Goal: Task Accomplishment & Management: Manage account settings

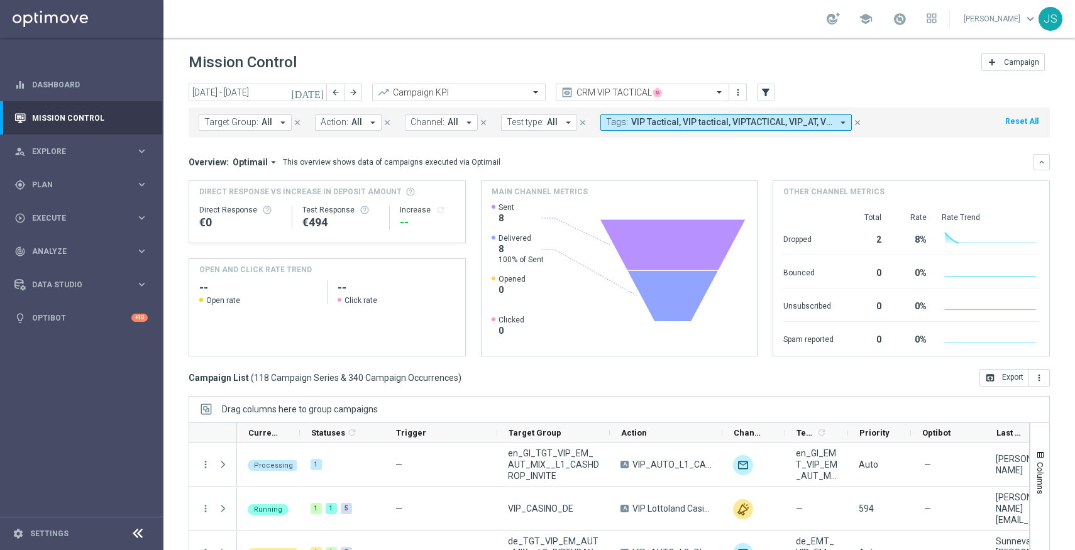
click at [810, 127] on span "VIP Tactical, VIP tactical, VIPTACTICAL, VIP_AT, VIP_DE, Vip Tac, Vip Tactical,…" at bounding box center [731, 122] width 201 height 11
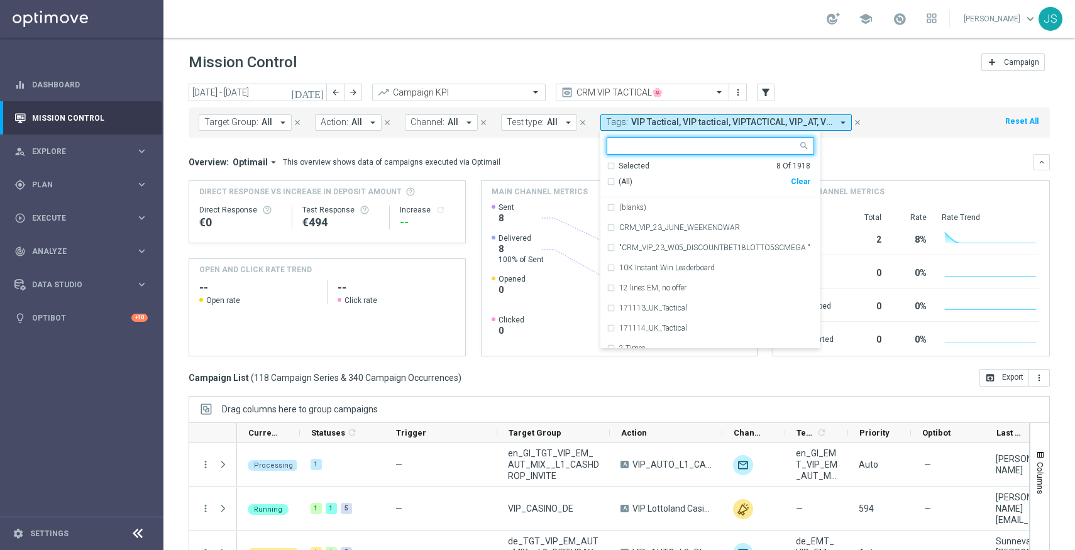
click at [910, 136] on div "Target Group: All arrow_drop_down close Action: All arrow_drop_down close Chann…" at bounding box center [619, 122] width 861 height 30
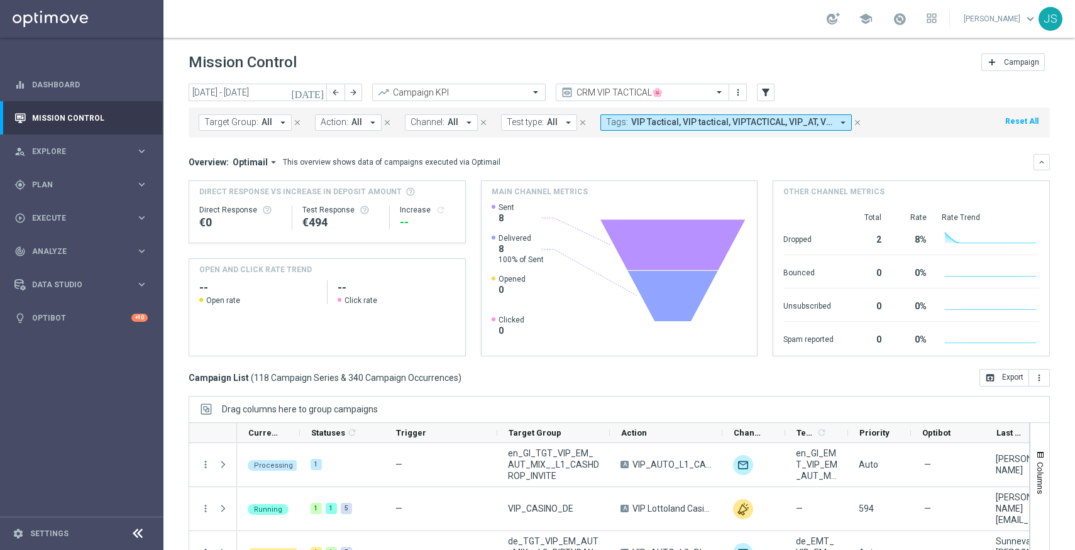
click at [756, 123] on span "VIP Tactical, VIP tactical, VIPTACTICAL, VIP_AT, VIP_DE, Vip Tac, Vip Tactical,…" at bounding box center [731, 122] width 201 height 11
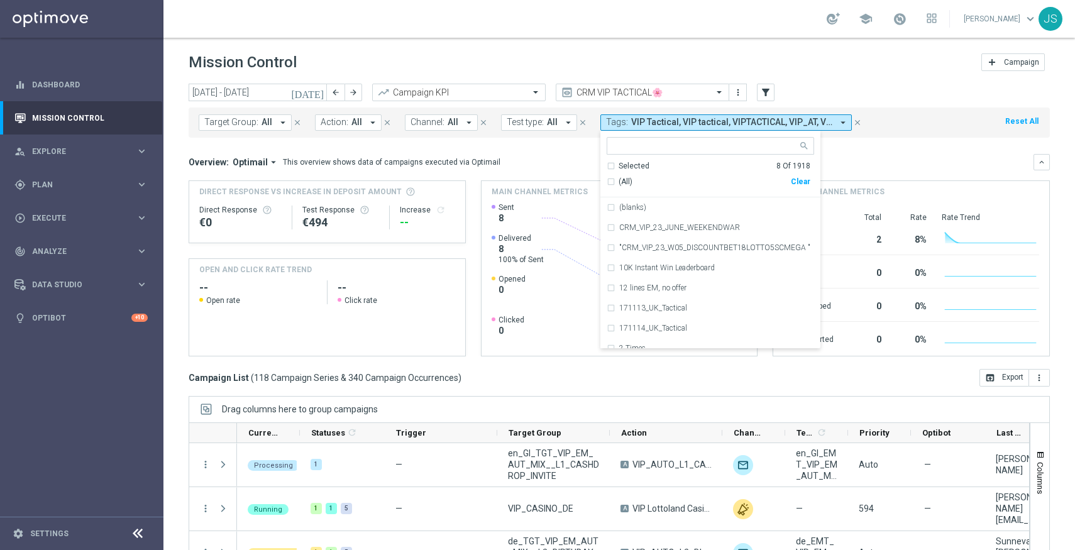
click at [881, 154] on div "Overview: Optimail arrow_drop_down This overview shows data of campaigns execut…" at bounding box center [619, 162] width 861 height 16
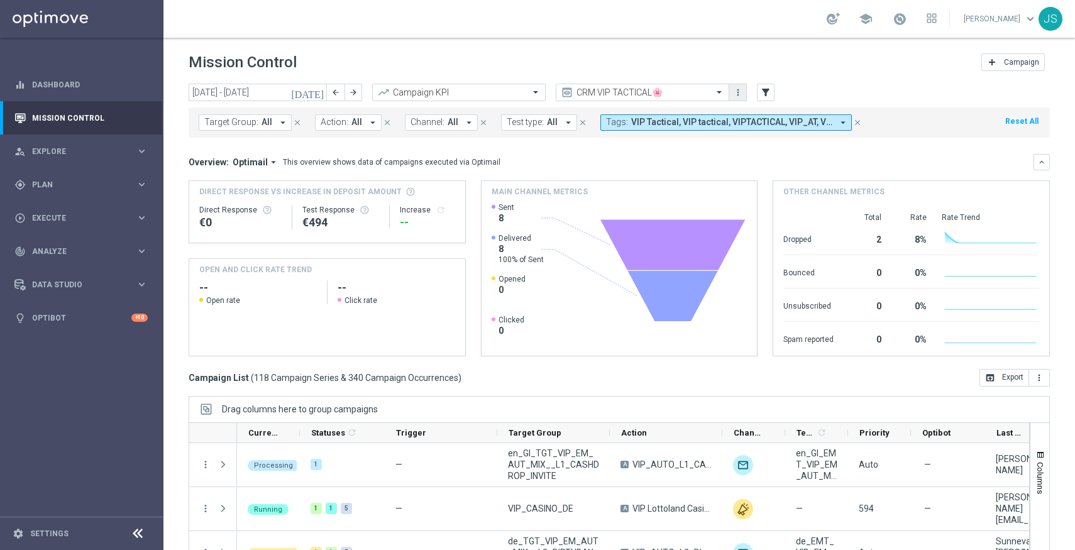
click at [735, 90] on icon "more_vert" at bounding box center [738, 92] width 10 height 10
click at [827, 87] on div "[DATE] [DATE] - [DATE] arrow_back arrow_forward Campaign KPI trending_up CRM VI…" at bounding box center [619, 93] width 861 height 19
click at [837, 123] on icon "arrow_drop_down" at bounding box center [842, 122] width 11 height 11
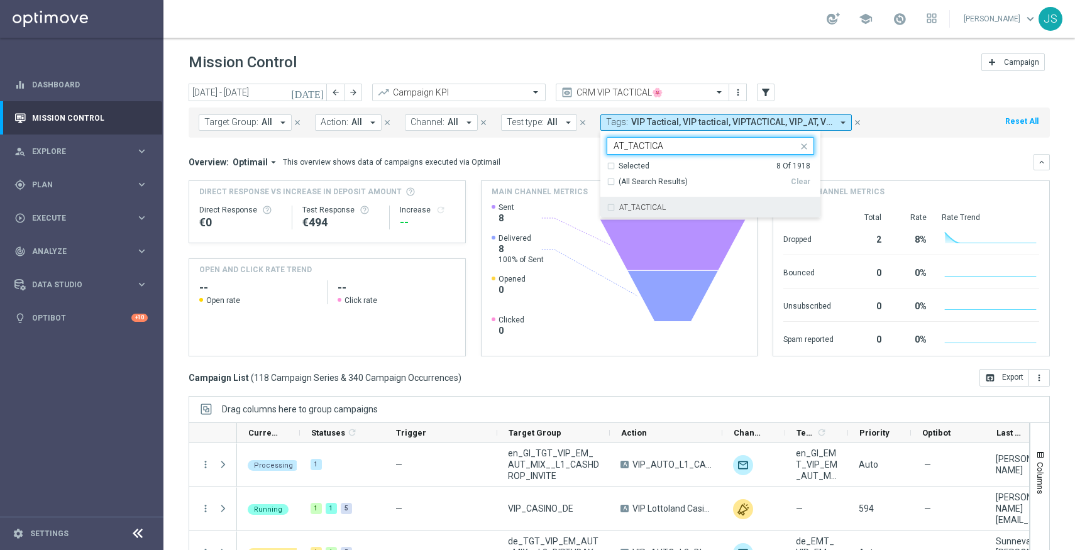
click at [607, 209] on div "AT_TACTICAL" at bounding box center [710, 207] width 207 height 20
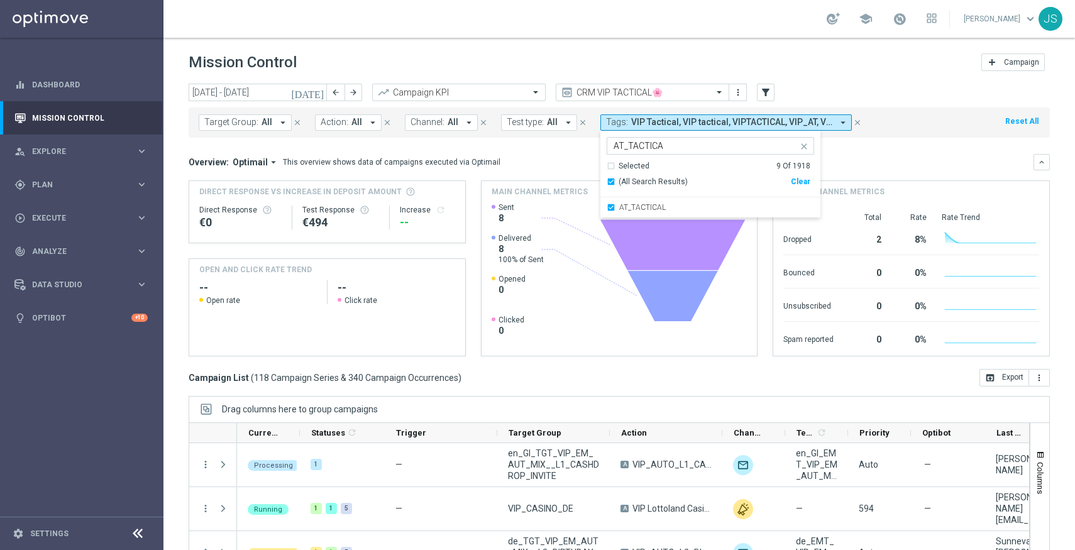
click at [680, 149] on input "AT_TACTICA" at bounding box center [706, 146] width 184 height 11
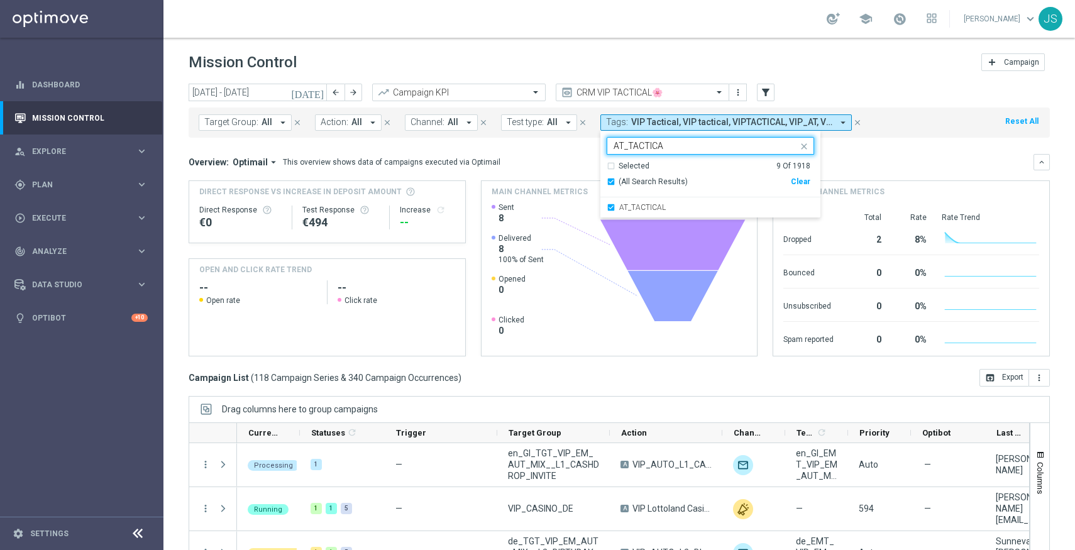
click at [680, 149] on input "AT_TACTICA" at bounding box center [706, 146] width 184 height 11
click at [623, 145] on input "AT_TACTICA" at bounding box center [706, 146] width 184 height 11
click at [621, 145] on input "AT_TACTICA" at bounding box center [706, 146] width 184 height 11
click at [607, 209] on div "DE_TACTICAL" at bounding box center [710, 207] width 207 height 20
type input "DE_TACTICA"
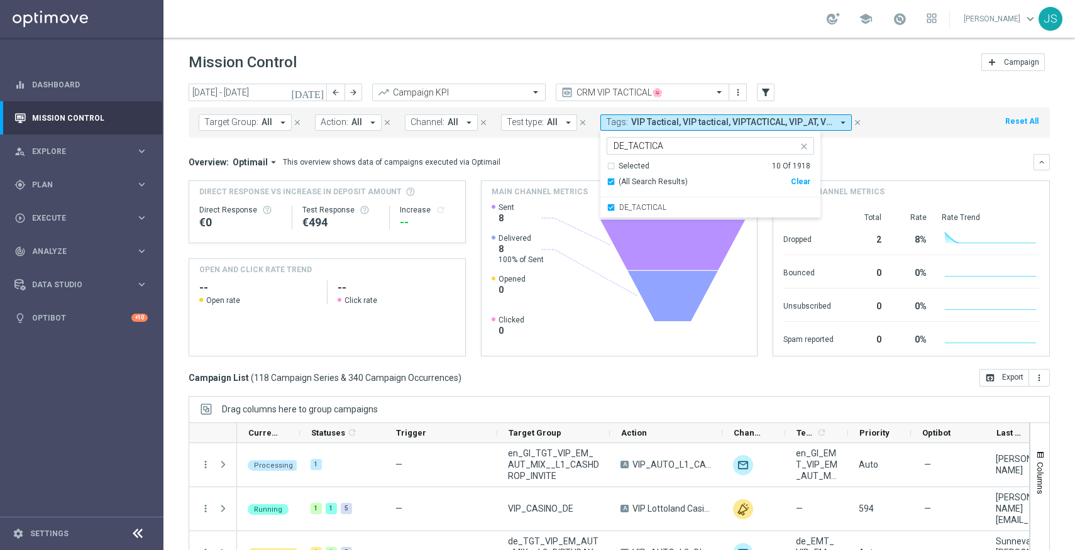
click at [860, 153] on mini-dashboard "Overview: Optimail arrow_drop_down This overview shows data of campaigns execut…" at bounding box center [619, 253] width 861 height 231
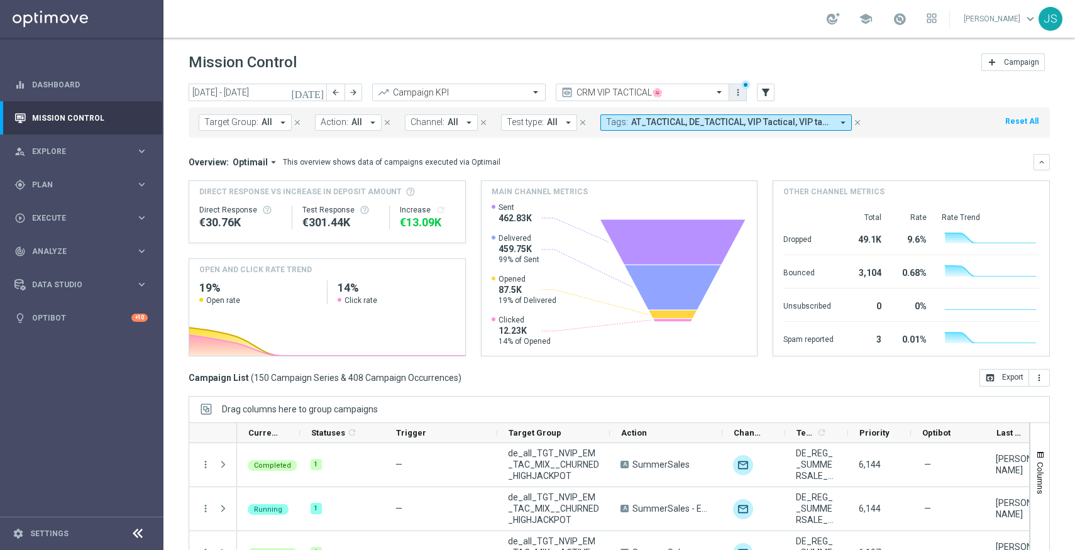
click at [735, 92] on icon "more_vert" at bounding box center [738, 92] width 10 height 10
click at [766, 133] on div "Save as new view" at bounding box center [804, 133] width 114 height 9
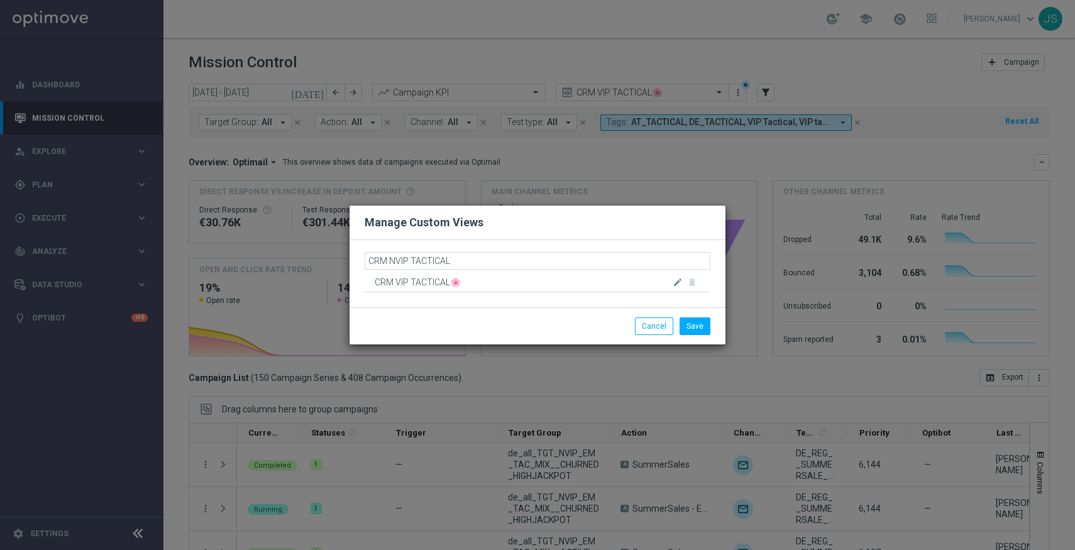
type input "CRM NVIP TACTICAL🌻"
click at [525, 229] on div "Manage Custom Views" at bounding box center [537, 222] width 365 height 15
click at [498, 263] on span "CRM NVIP TACTICAL🌻" at bounding box center [518, 262] width 287 height 19
click at [705, 325] on button "Save" at bounding box center [695, 326] width 31 height 18
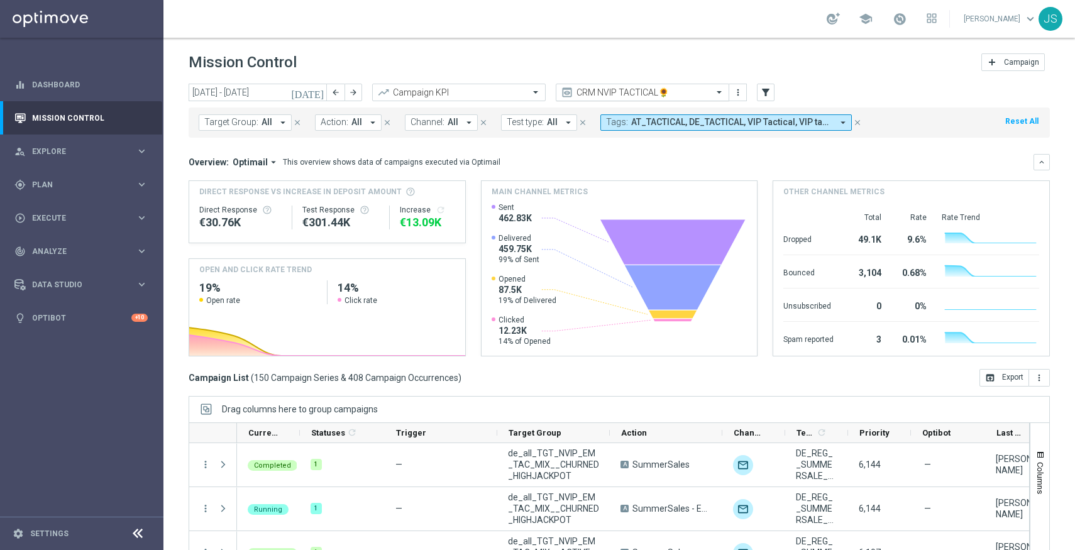
click at [715, 94] on span at bounding box center [721, 92] width 16 height 11
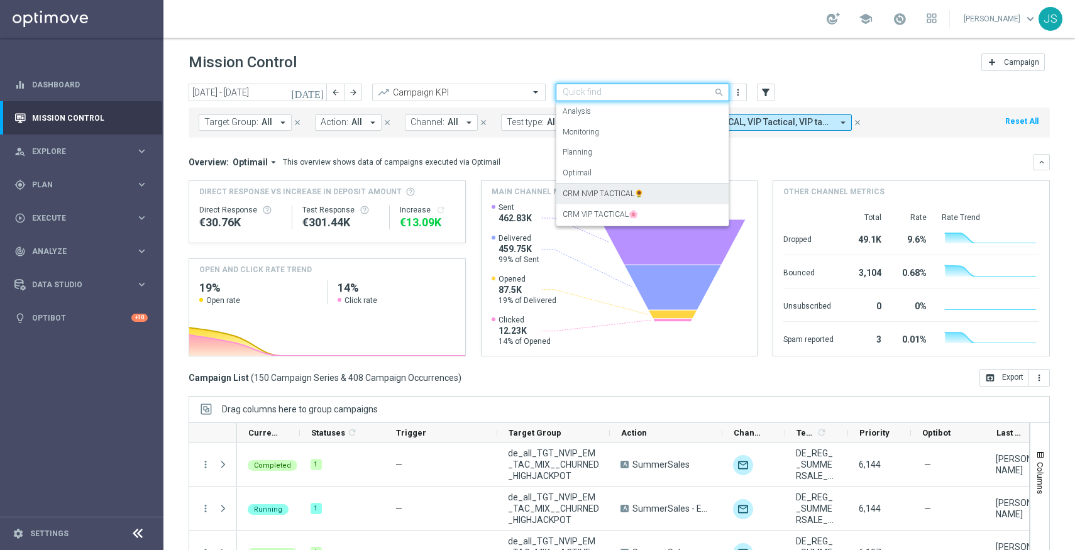
click at [635, 197] on label "CRM NVIP TACTICAL🌻" at bounding box center [603, 194] width 81 height 11
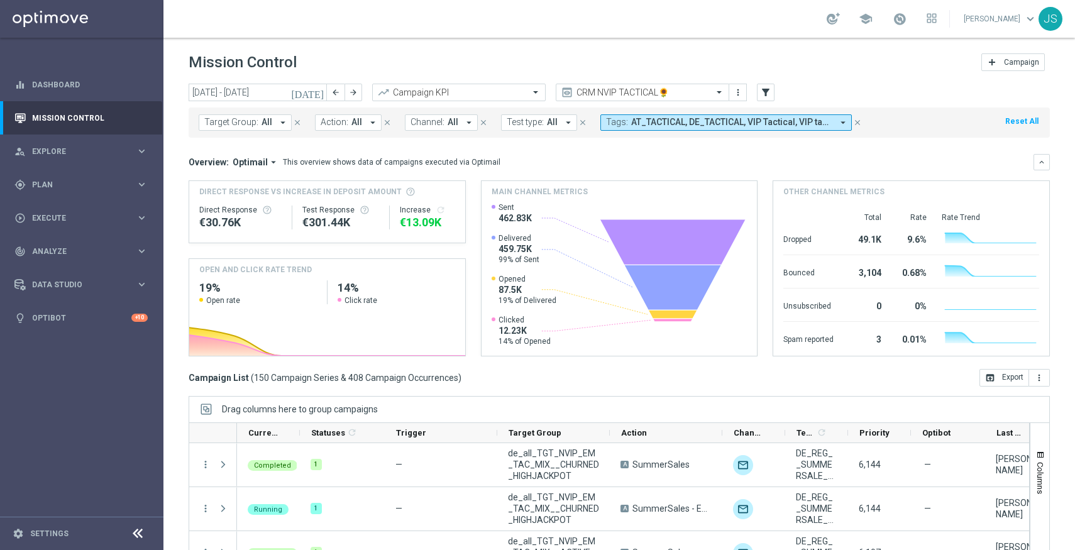
click at [750, 123] on span "AT_TACTICAL, DE_TACTICAL, VIP Tactical, VIP tactical, VIPTACTICAL, VIP_AT, VIP_…" at bounding box center [731, 122] width 201 height 11
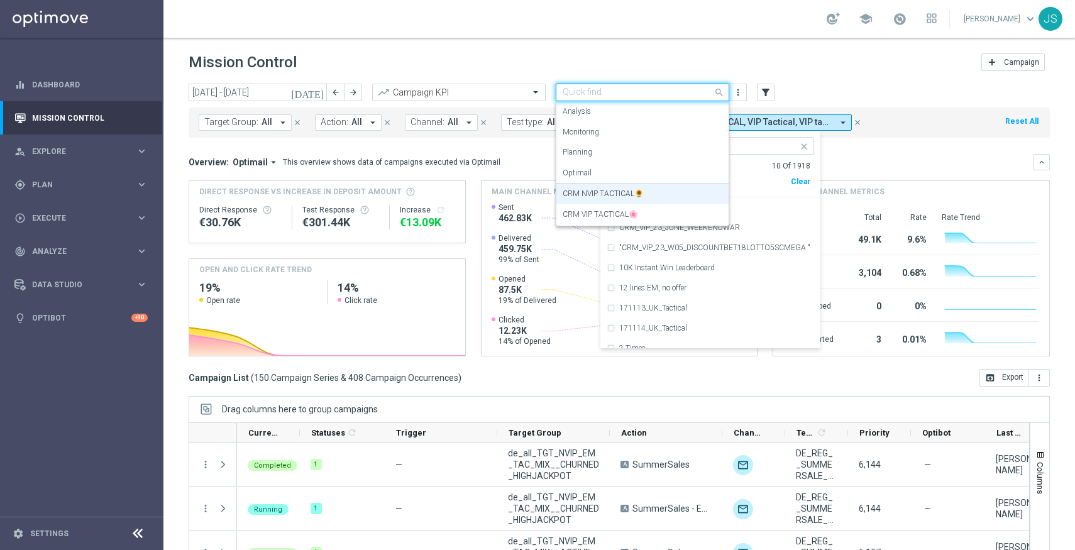
click at [690, 85] on div "Quick find CRM NVIP TACTICAL🌻" at bounding box center [643, 93] width 174 height 18
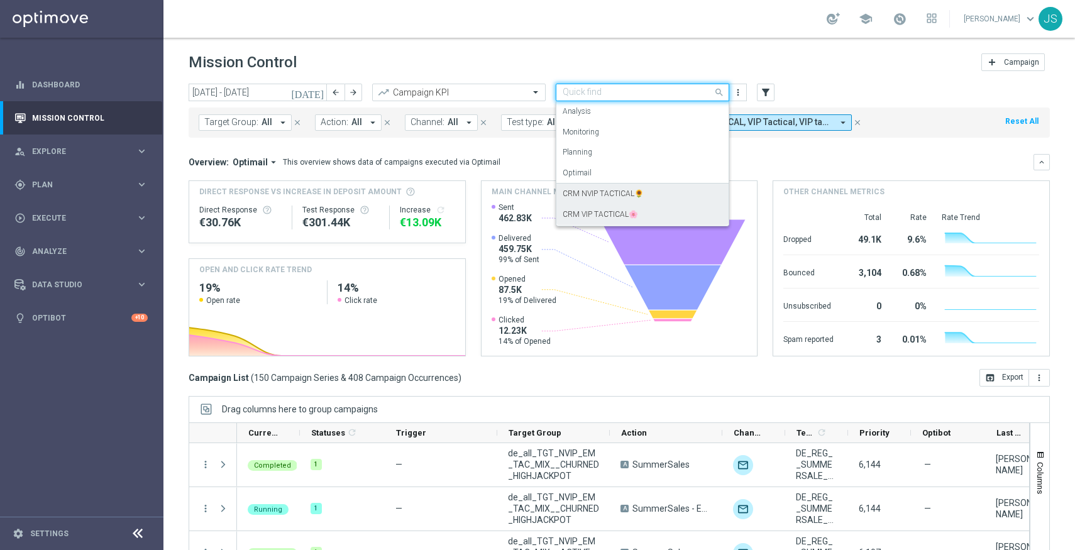
click at [612, 211] on label "CRM VIP TACTICAL🌸" at bounding box center [600, 214] width 75 height 11
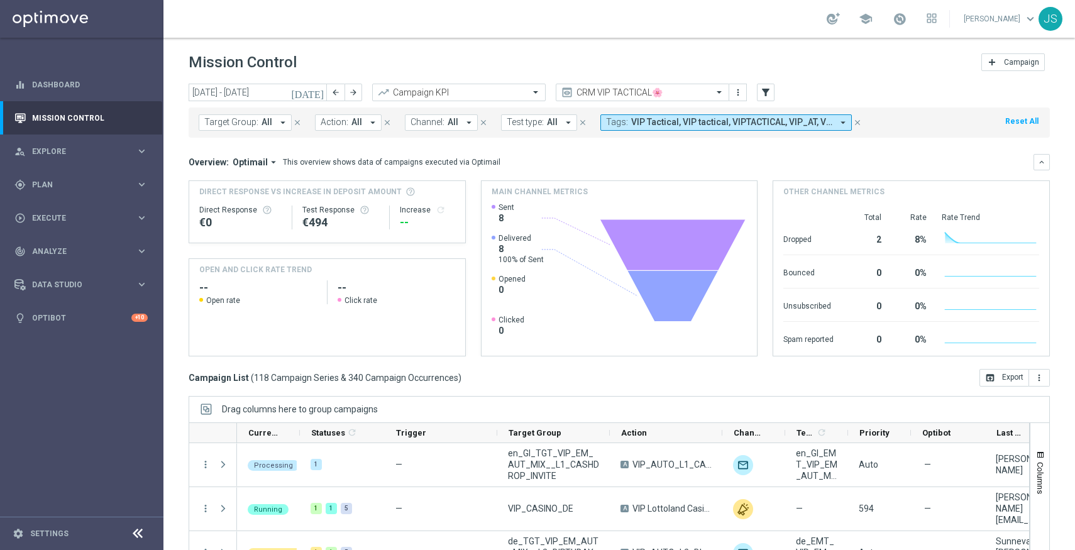
click at [666, 124] on span "VIP Tactical, VIP tactical, VIPTACTICAL, VIP_AT, VIP_DE, Vip Tac, Vip Tactical,…" at bounding box center [731, 122] width 201 height 11
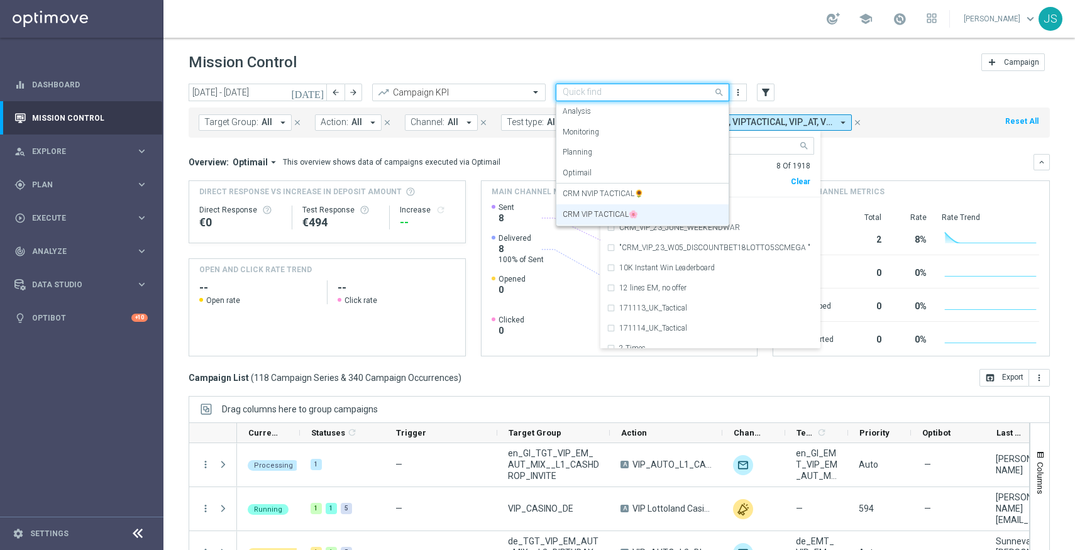
click at [645, 91] on input "text" at bounding box center [630, 92] width 135 height 11
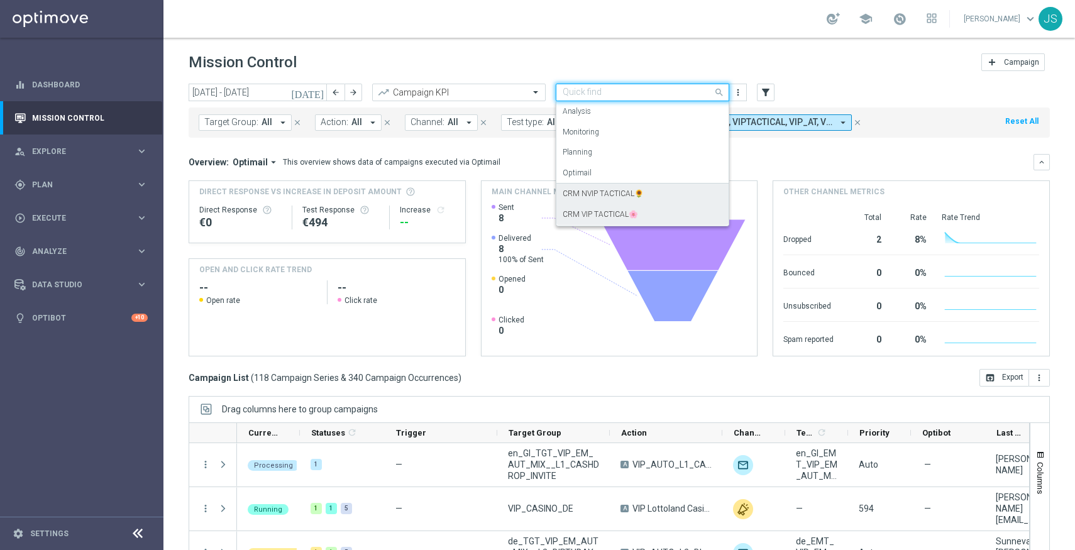
click at [617, 197] on label "CRM NVIP TACTICAL🌻" at bounding box center [603, 194] width 81 height 11
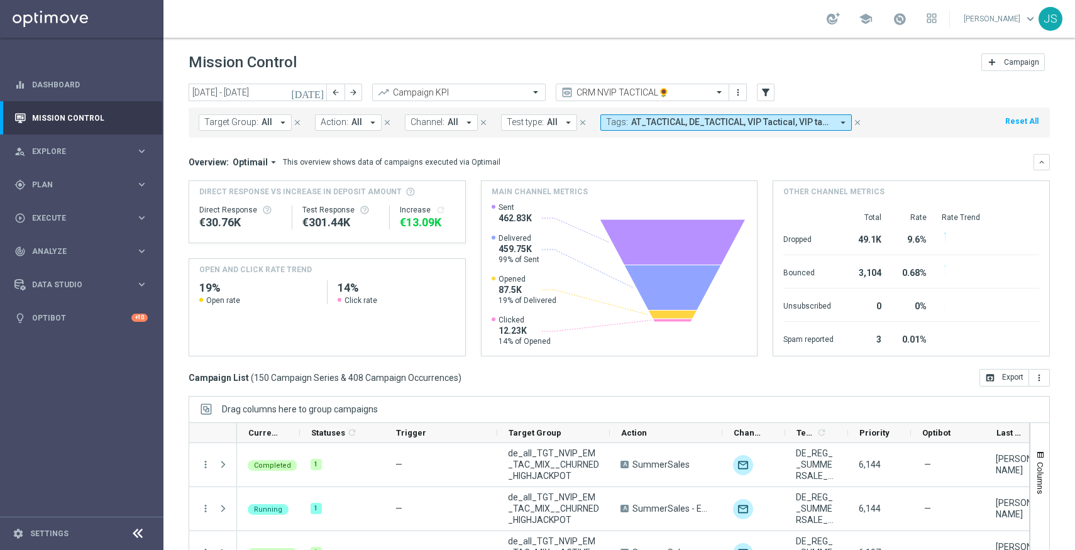
click at [712, 119] on span "AT_TACTICAL, DE_TACTICAL, VIP Tactical, VIP tactical, VIPTACTICAL, VIP_AT, VIP_…" at bounding box center [731, 122] width 201 height 11
click at [1032, 378] on button "more_vert" at bounding box center [1039, 378] width 21 height 18
click at [962, 383] on div "Campaign List ( 150 Campaign Series & 408 Campaign Occurrences ) open_in_browse…" at bounding box center [619, 378] width 861 height 18
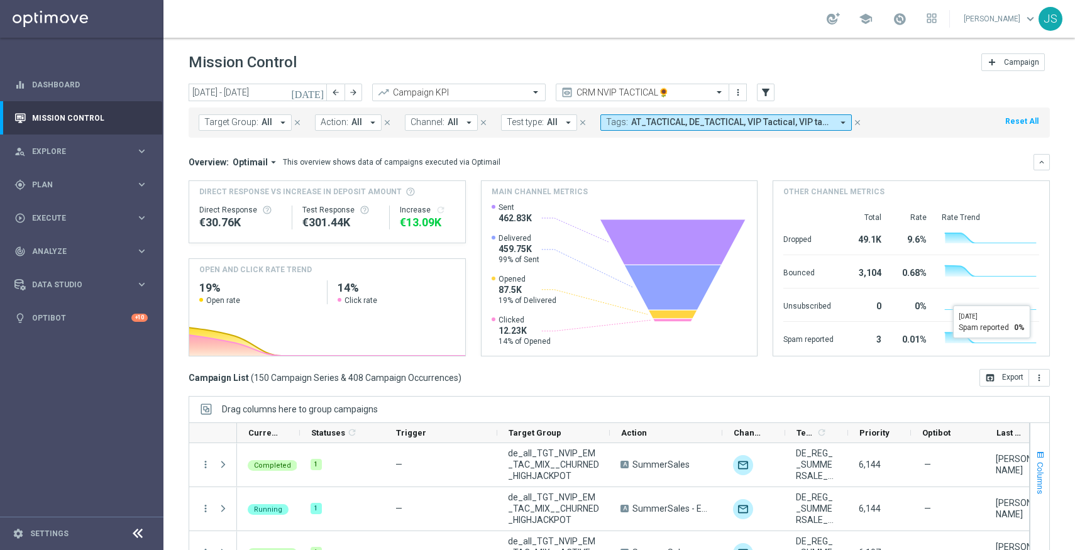
click at [1043, 461] on button "Columns" at bounding box center [1039, 472] width 19 height 68
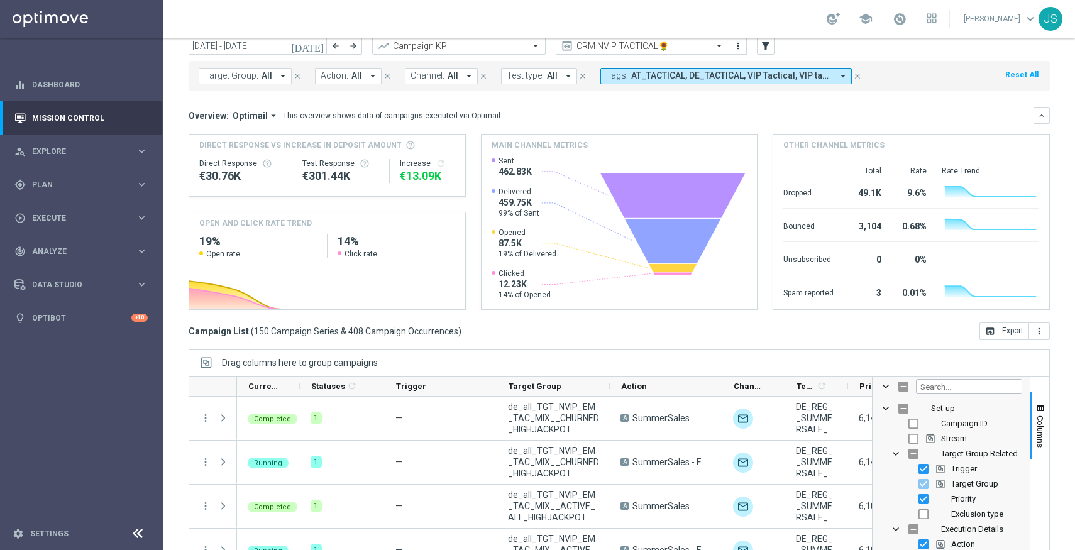
scroll to position [79, 0]
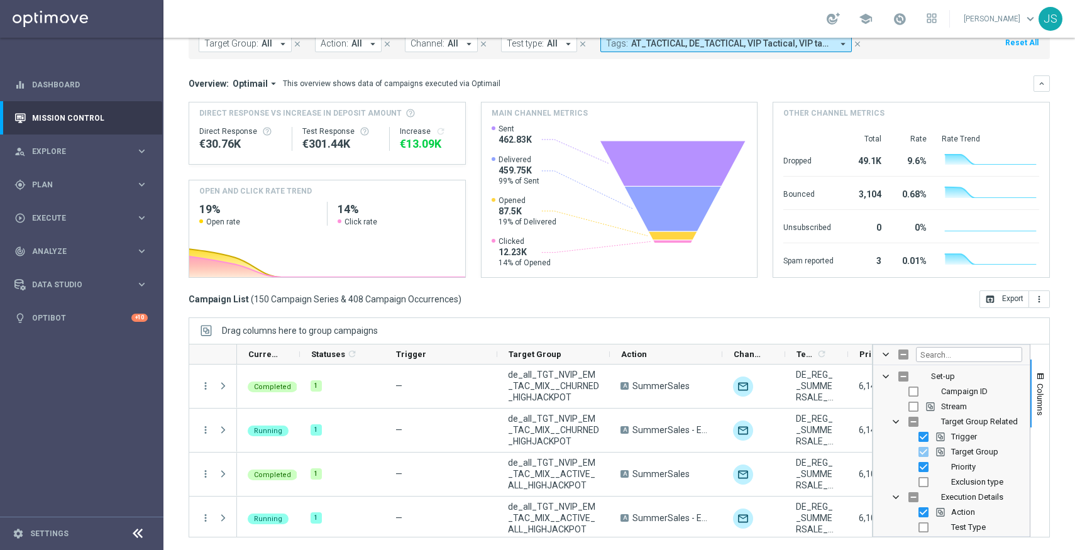
click at [833, 334] on div "Drag columns here to group campaigns" at bounding box center [619, 330] width 861 height 26
click at [908, 355] on div at bounding box center [951, 355] width 157 height 20
click at [879, 353] on div at bounding box center [951, 355] width 157 height 20
click at [885, 353] on span at bounding box center [886, 355] width 10 height 10
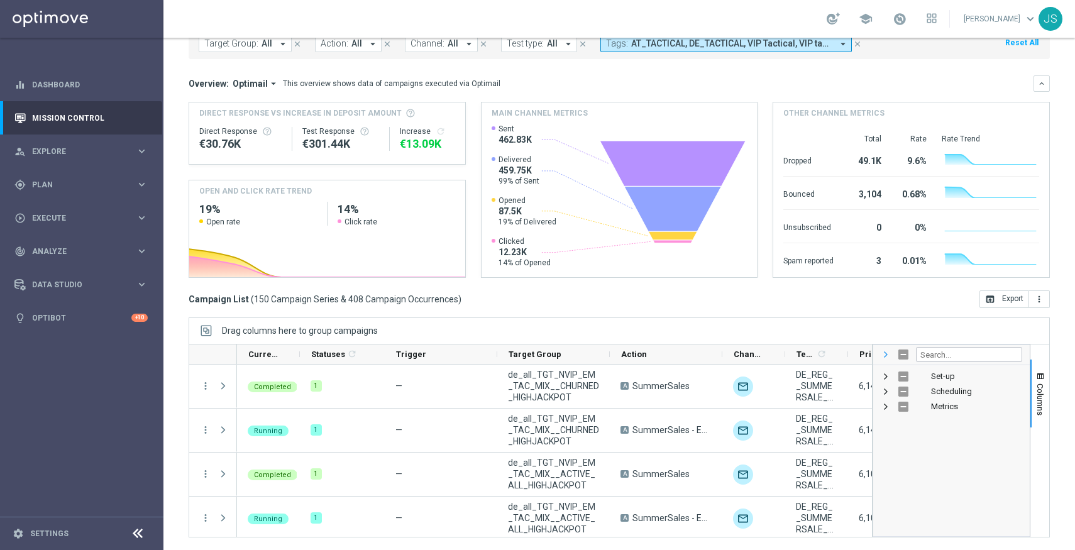
click at [885, 353] on span at bounding box center [886, 355] width 10 height 10
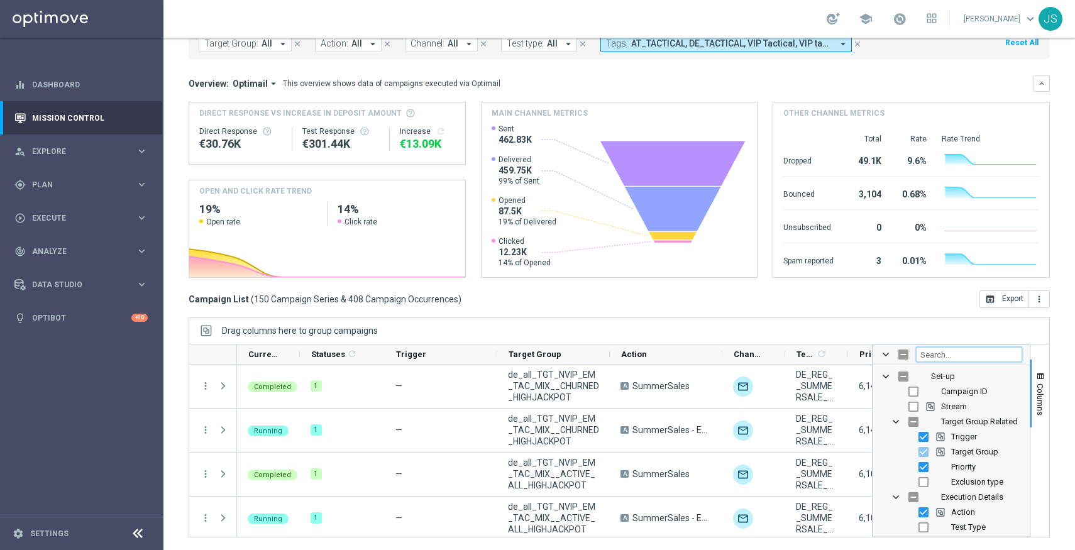
click at [950, 355] on input "Filter Columns Input" at bounding box center [969, 354] width 106 height 15
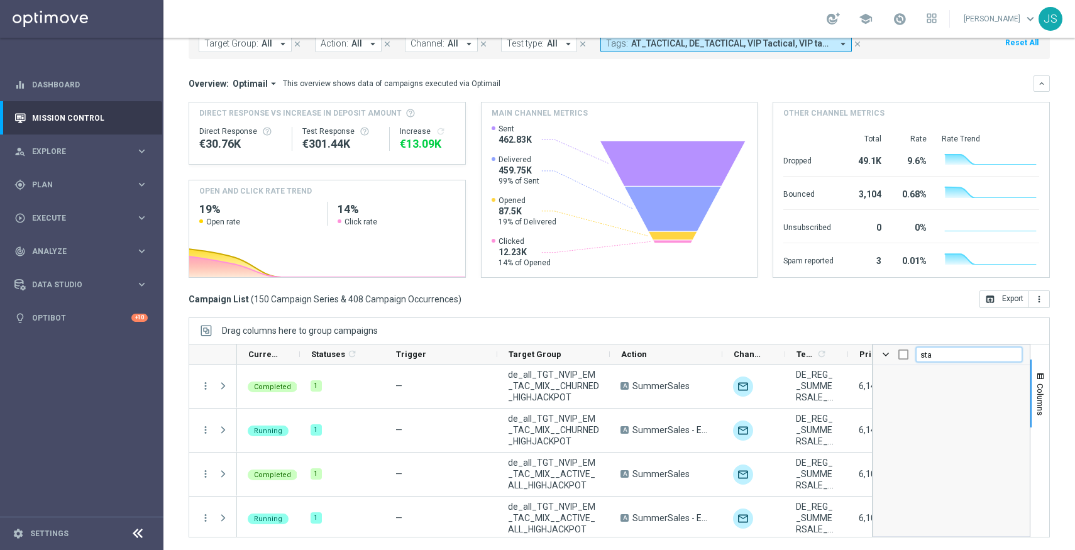
type input "stat"
checkbox input "true"
type input "status"
click at [913, 393] on input "Press SPACE to toggle visibility (visible)" at bounding box center [913, 392] width 10 height 10
checkbox input "false"
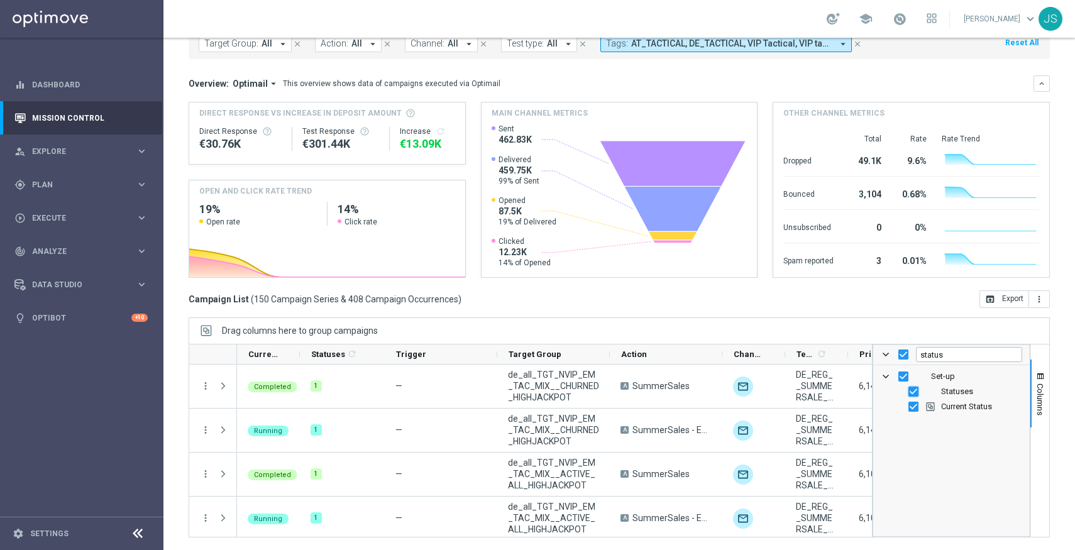
checkbox input "false"
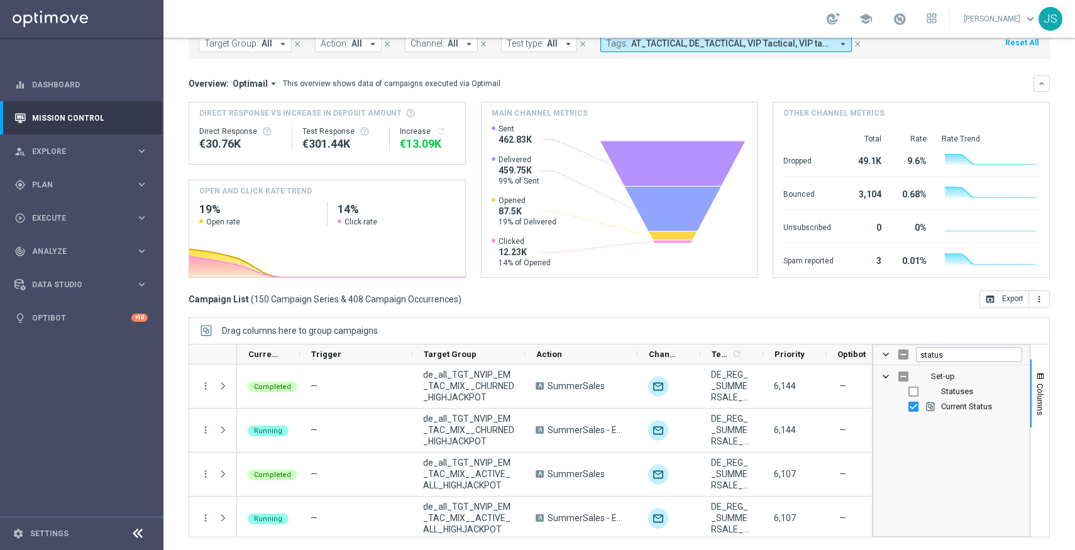
click at [886, 323] on div "Drag columns here to group campaigns" at bounding box center [619, 330] width 861 height 26
click at [993, 353] on input "status" at bounding box center [969, 354] width 106 height 15
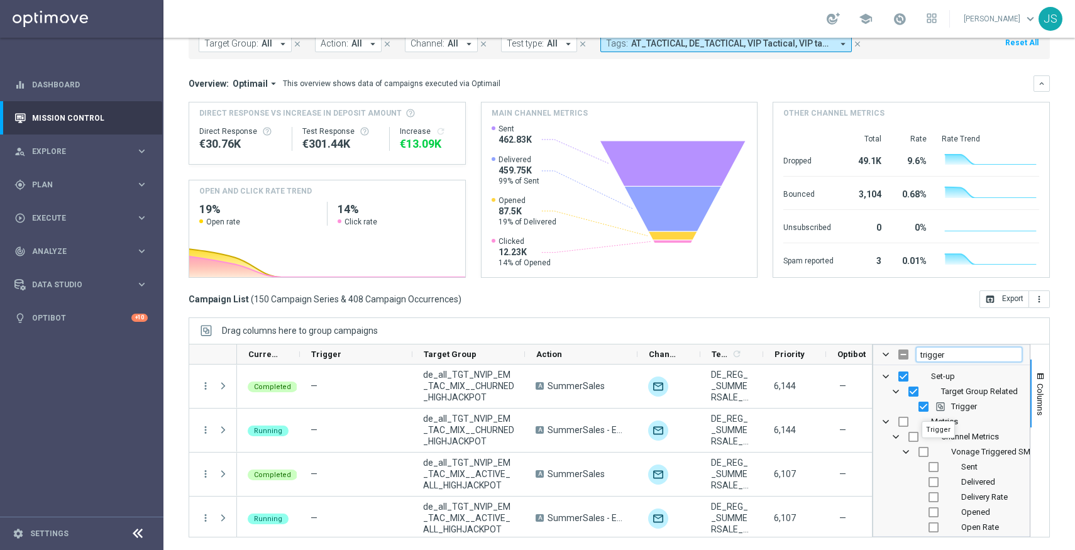
type input "trigger"
click at [922, 410] on input "Press SPACE to toggle visibility (visible)" at bounding box center [923, 407] width 10 height 10
checkbox input "false"
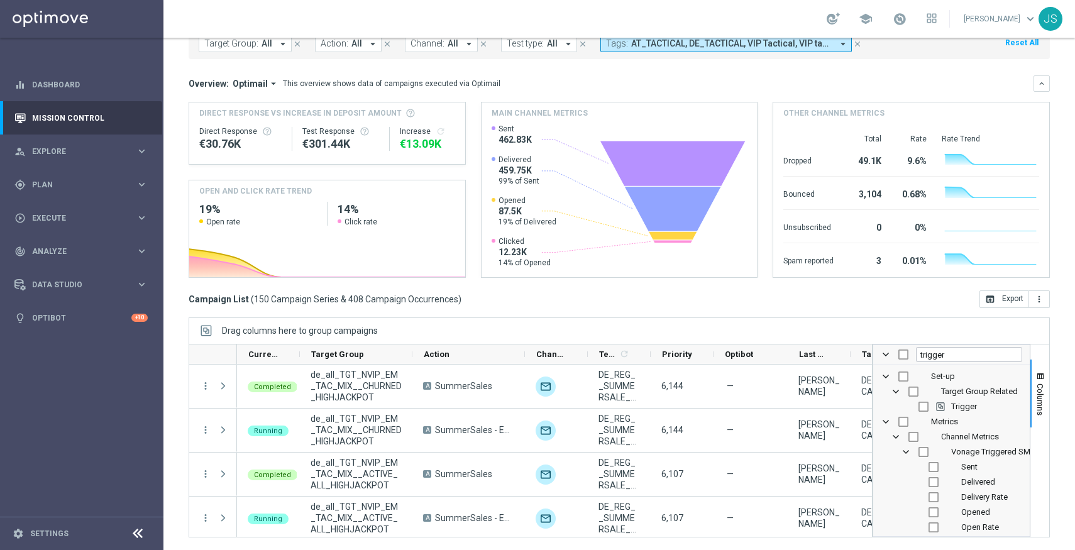
click at [878, 307] on div "Campaign List ( 150 Campaign Series & 408 Campaign Occurrences ) open_in_browse…" at bounding box center [619, 299] width 861 height 18
click at [886, 356] on span at bounding box center [886, 355] width 10 height 10
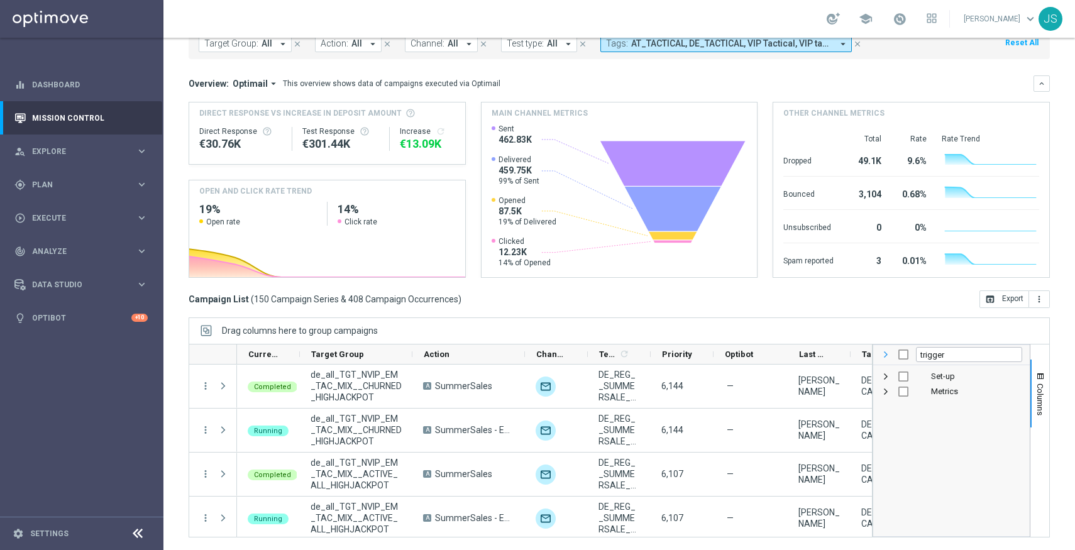
click at [886, 356] on span at bounding box center [886, 355] width 10 height 10
click at [0, 0] on span at bounding box center [0, 0] width 0 height 0
click at [1032, 375] on button "Columns" at bounding box center [1039, 394] width 19 height 68
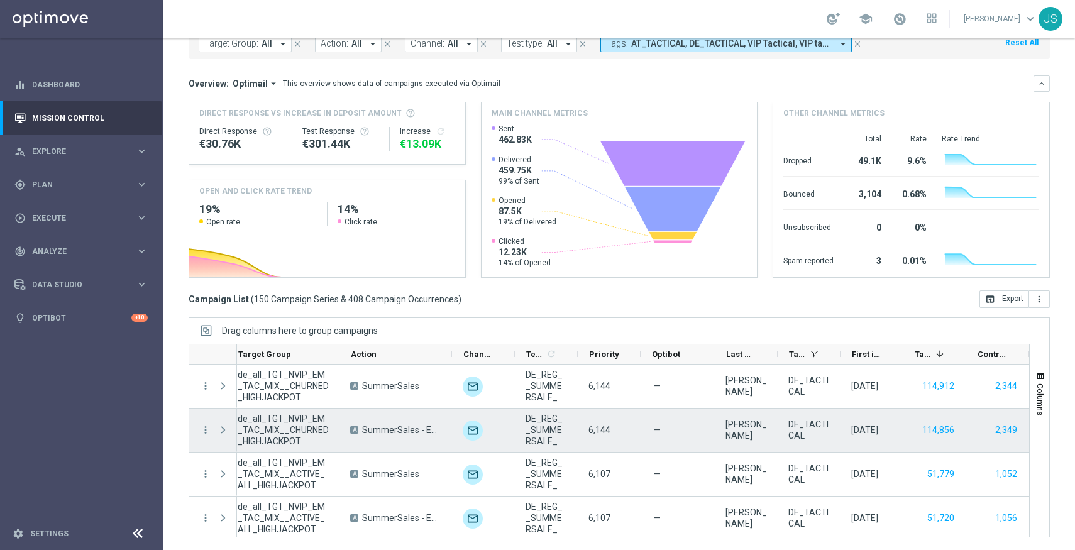
scroll to position [0, 0]
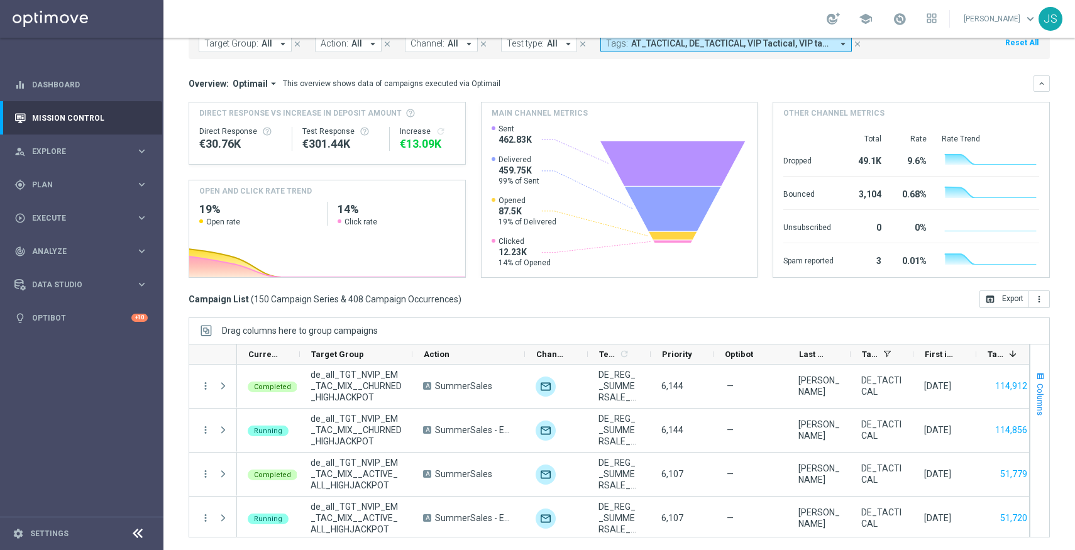
click at [1039, 387] on span "Columns" at bounding box center [1040, 399] width 10 height 32
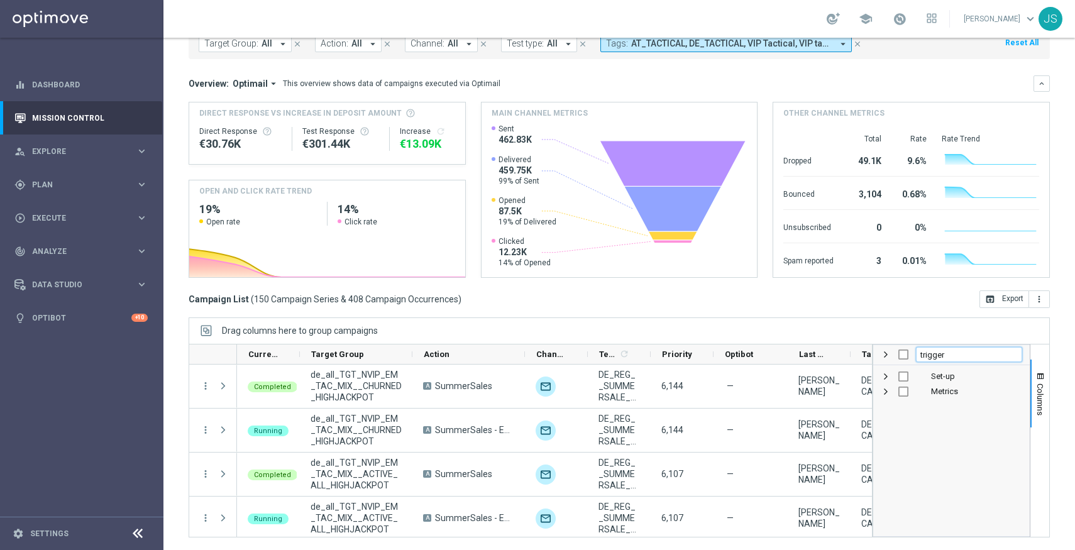
click at [949, 348] on input "trigger" at bounding box center [969, 354] width 106 height 15
click at [953, 353] on input "trigger" at bounding box center [969, 354] width 106 height 15
checkbox input "false"
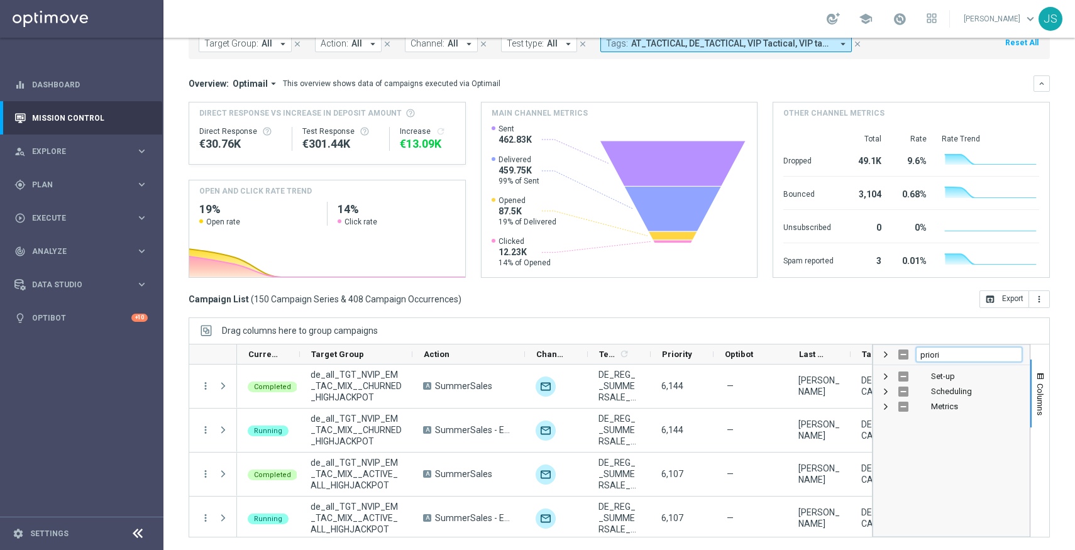
type input "priorit"
checkbox input "true"
type input "prio"
click at [905, 374] on input "Press SPACE to toggle visibility (visible)" at bounding box center [903, 377] width 10 height 10
checkbox input "false"
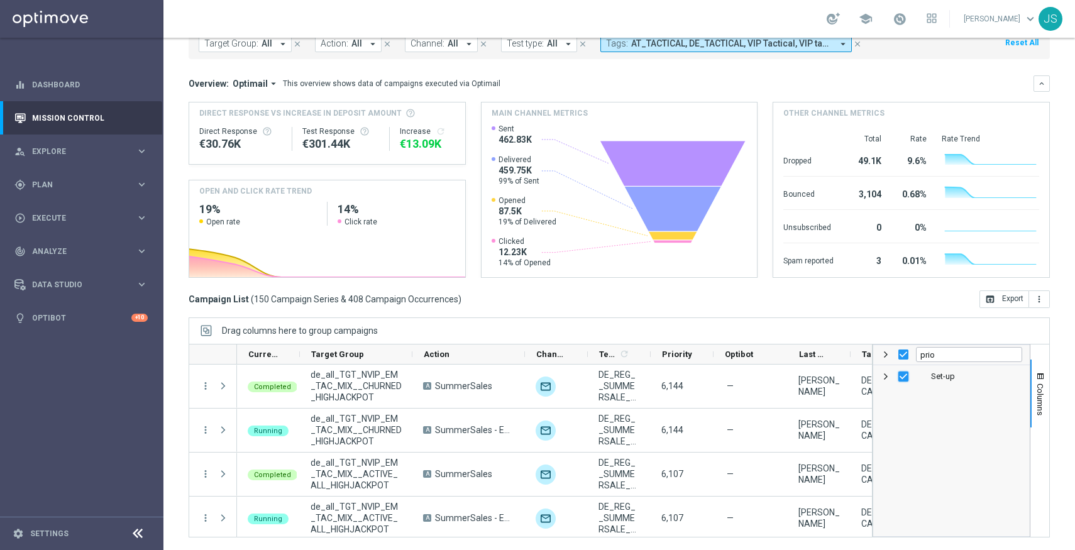
checkbox input "false"
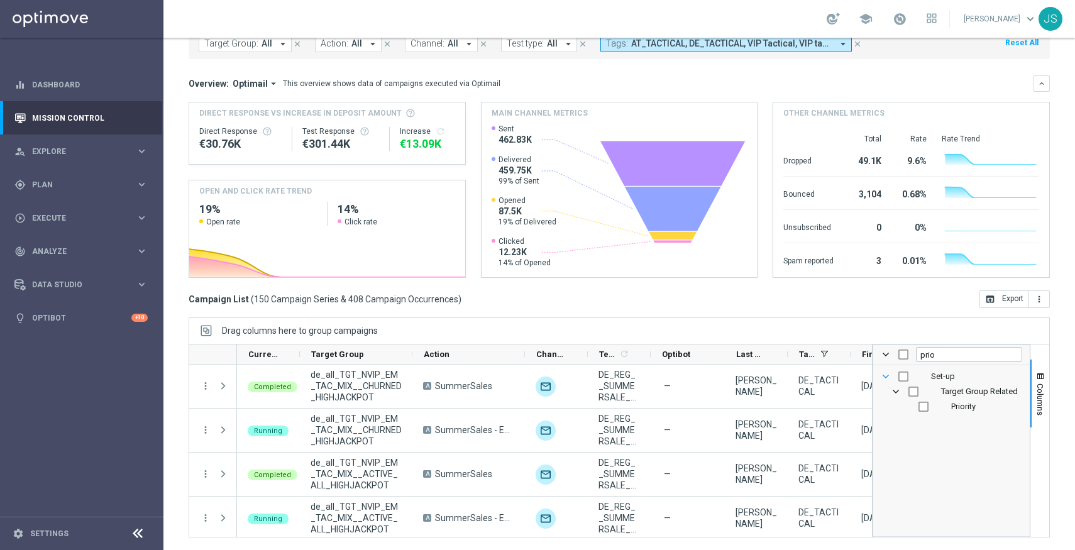
click at [882, 375] on span "Set-up Column Group" at bounding box center [886, 377] width 10 height 10
click at [887, 372] on span "Set-up Column Group" at bounding box center [886, 377] width 10 height 10
click at [966, 319] on div "Drag columns here to group campaigns" at bounding box center [619, 330] width 861 height 26
click at [1049, 387] on div "Columns prio Set-up Target Group Related Priority" at bounding box center [961, 441] width 177 height 194
click at [1040, 383] on span "Columns" at bounding box center [1040, 399] width 10 height 32
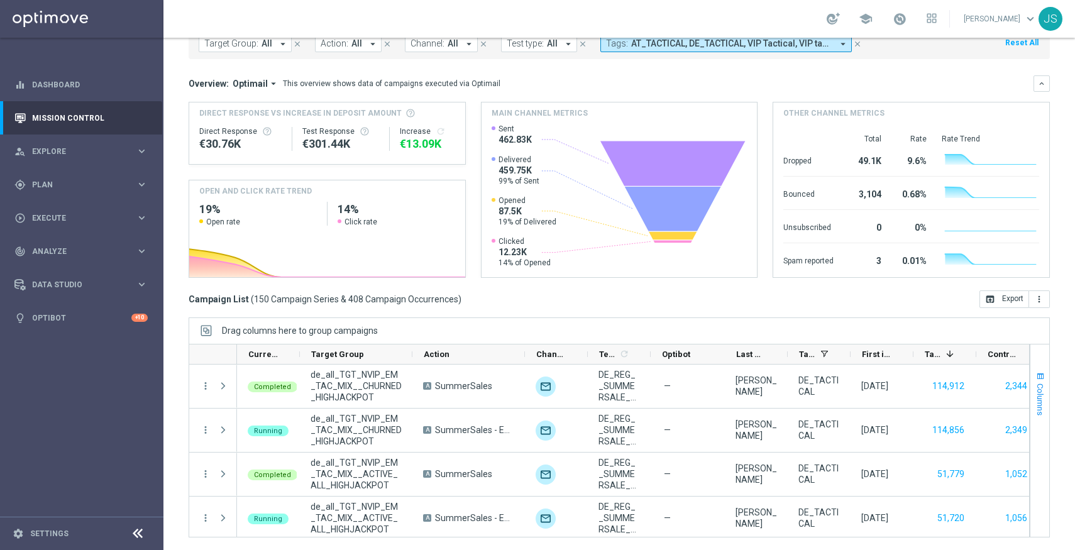
click at [1044, 399] on span "Columns" at bounding box center [1040, 399] width 10 height 32
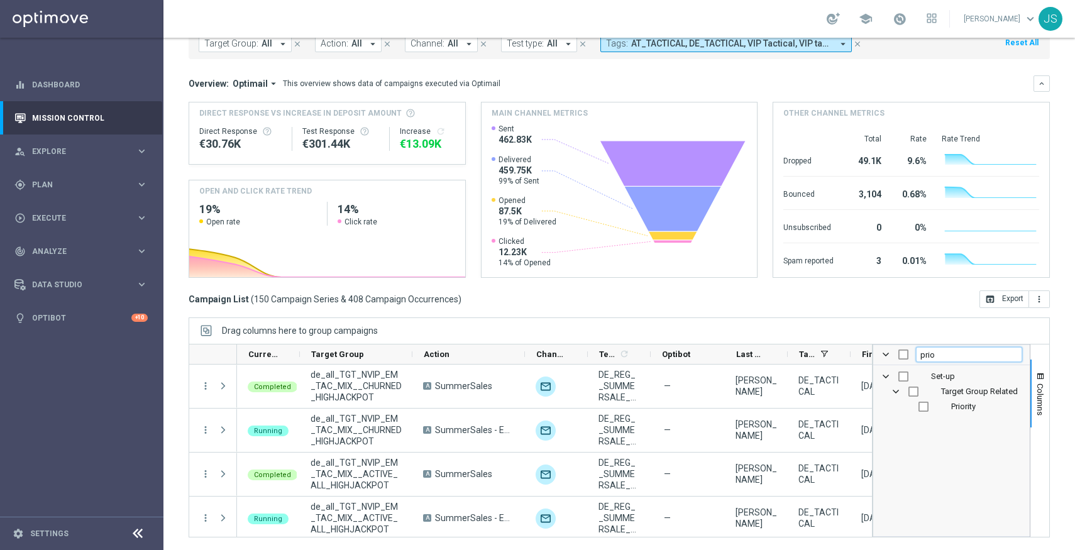
click at [984, 353] on input "prio" at bounding box center [969, 354] width 106 height 15
type input "opti"
checkbox input "false"
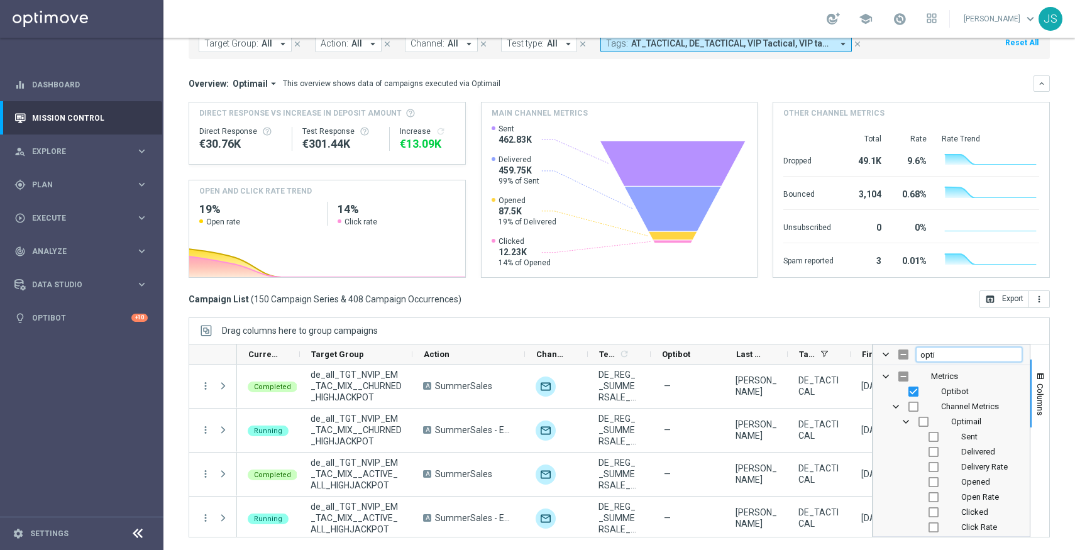
type input "opti"
click at [915, 394] on input "Press SPACE to toggle visibility (visible)" at bounding box center [913, 392] width 10 height 10
checkbox input "false"
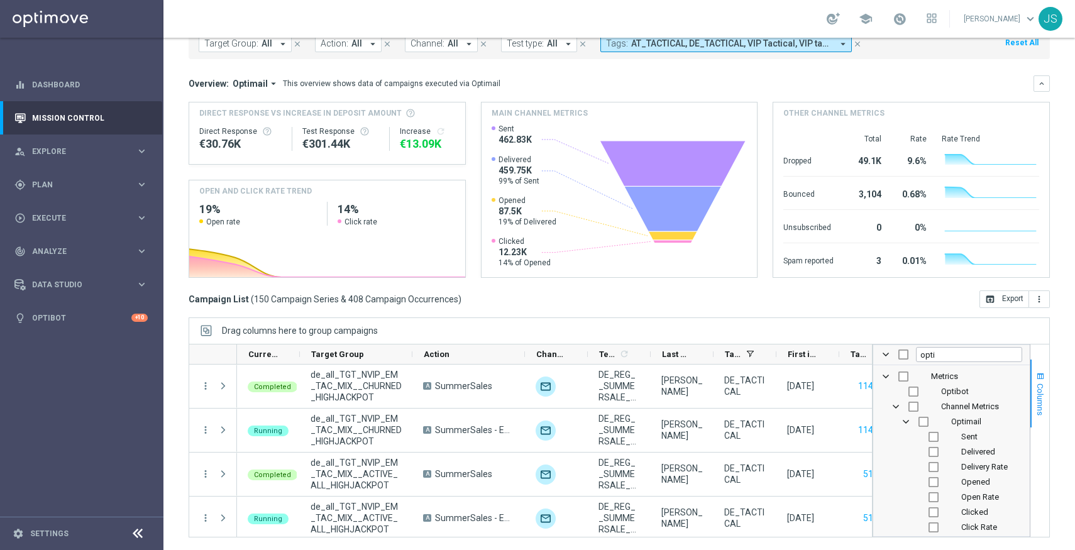
click at [1035, 377] on span "button" at bounding box center [1040, 377] width 10 height 10
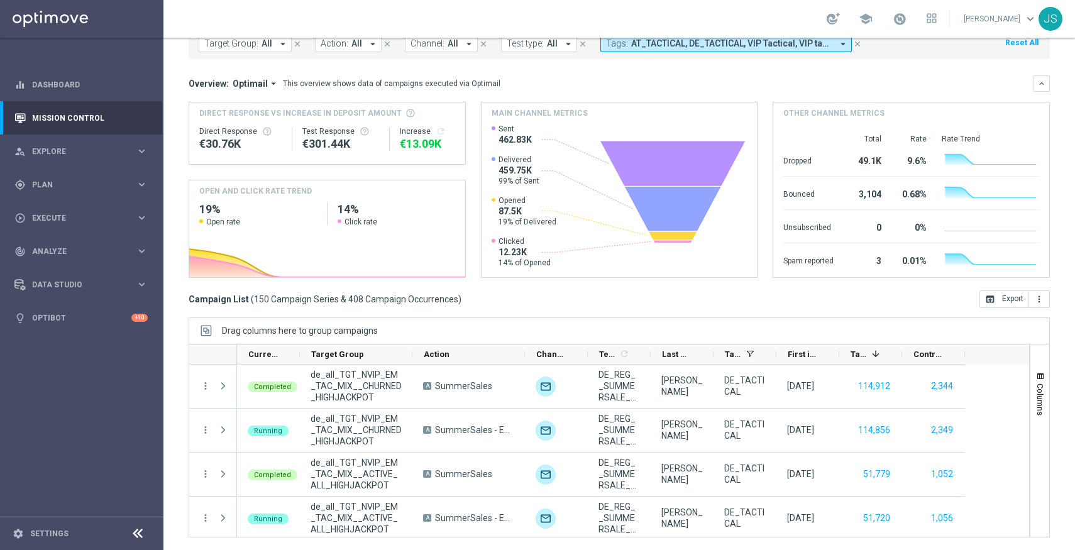
click at [1050, 406] on div "[DATE] [DATE] - [DATE] arrow_back arrow_forward Campaign KPI trending_up CRM NV…" at bounding box center [619, 232] width 912 height 455
click at [1046, 399] on button "Columns" at bounding box center [1039, 394] width 19 height 68
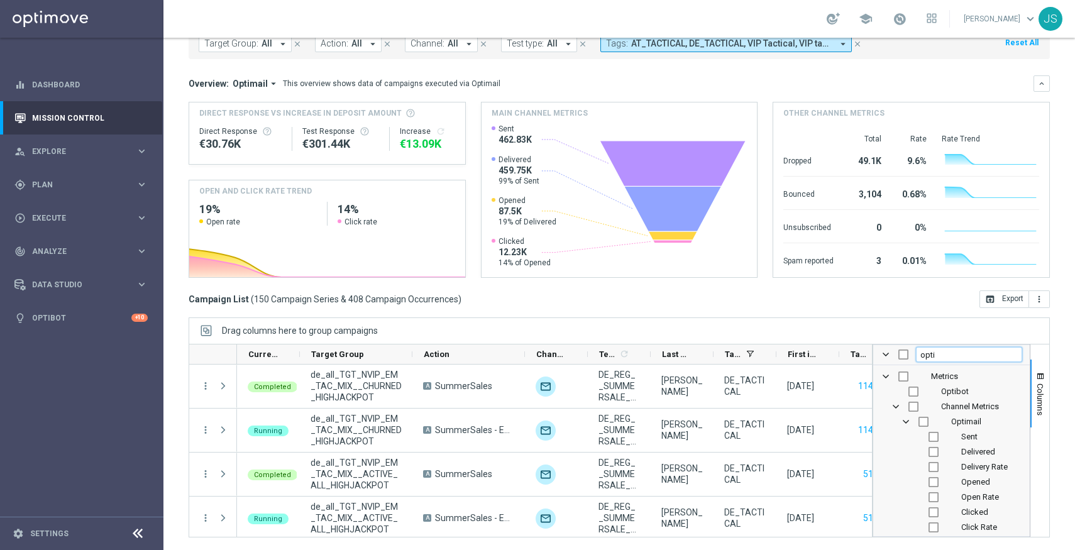
click at [971, 356] on input "opti" at bounding box center [969, 354] width 106 height 15
type input "last"
checkbox input "false"
type input "last m"
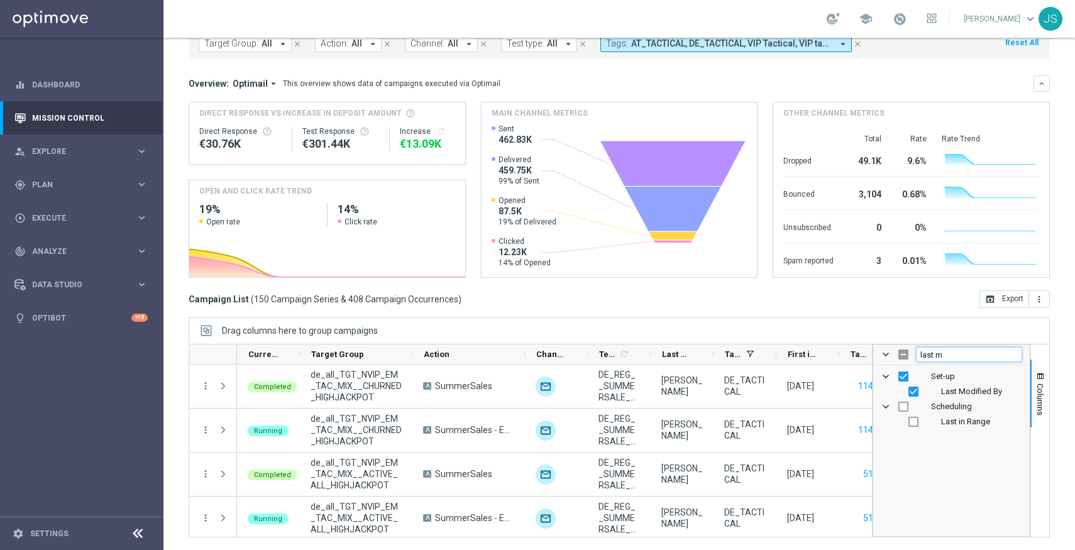
checkbox input "true"
type input "last m"
click at [915, 395] on input "Press SPACE to toggle visibility (visible)" at bounding box center [913, 392] width 10 height 10
checkbox input "false"
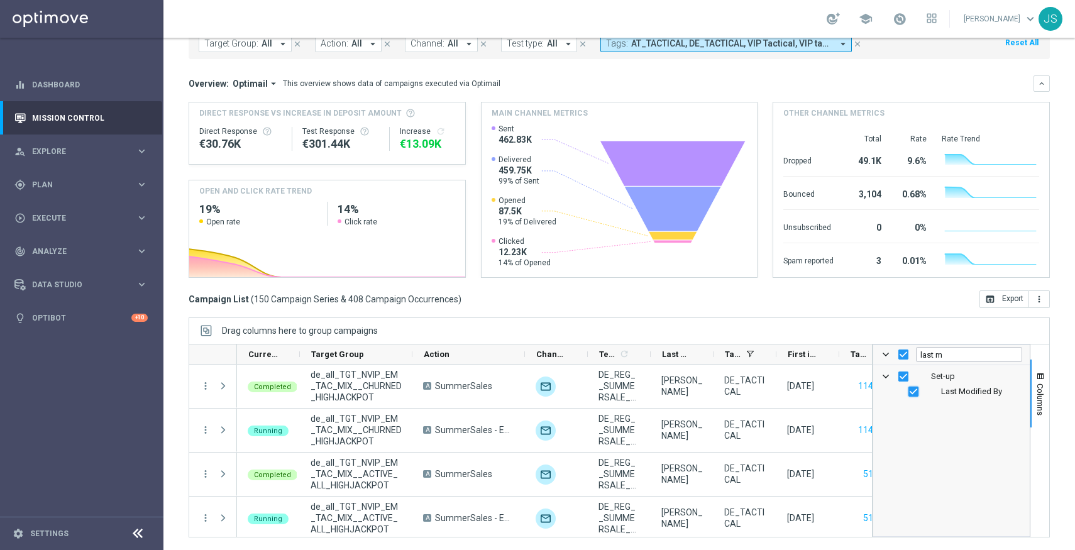
checkbox input "false"
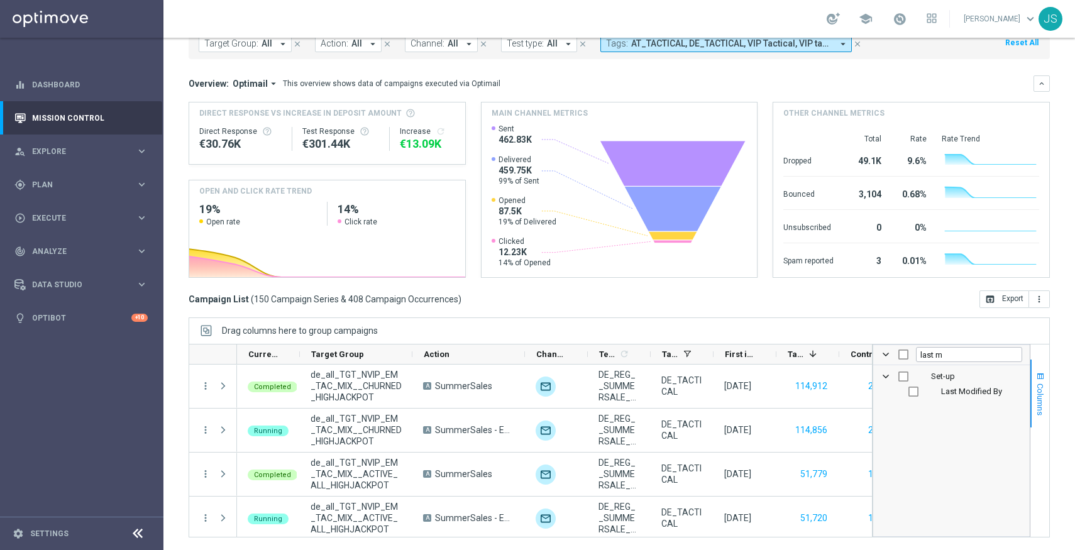
click at [1047, 388] on button "Columns" at bounding box center [1039, 394] width 19 height 68
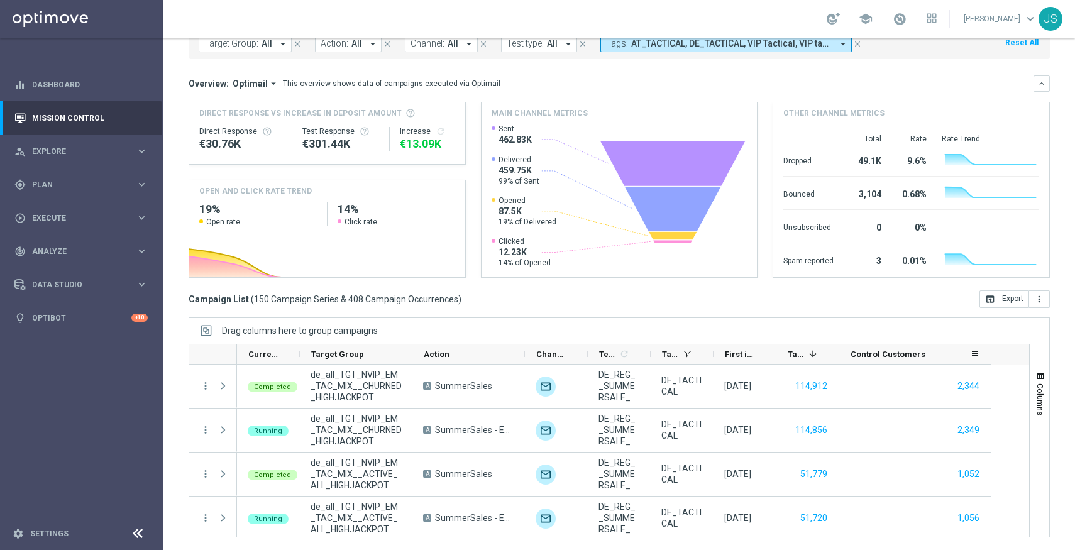
drag, startPoint x: 900, startPoint y: 353, endPoint x: 1001, endPoint y: 345, distance: 100.9
click at [994, 345] on div at bounding box center [991, 353] width 5 height 19
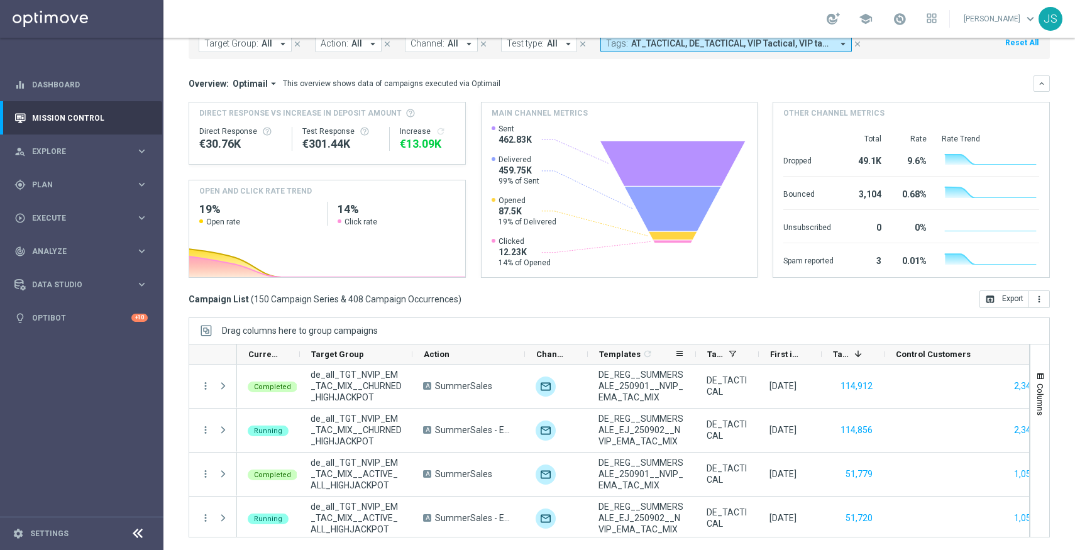
drag, startPoint x: 649, startPoint y: 353, endPoint x: 698, endPoint y: 353, distance: 49.0
click at [698, 353] on div at bounding box center [695, 353] width 5 height 19
click at [1036, 374] on span "button" at bounding box center [1040, 377] width 10 height 10
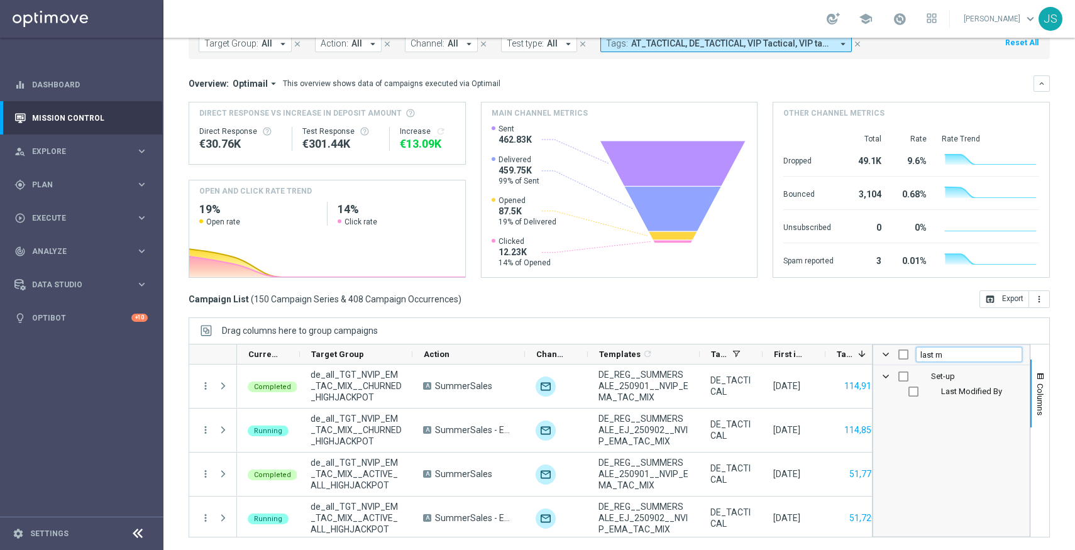
click at [971, 347] on input "last m" at bounding box center [969, 354] width 106 height 15
click at [971, 350] on input "last m" at bounding box center [969, 354] width 106 height 15
type input "l"
checkbox input "false"
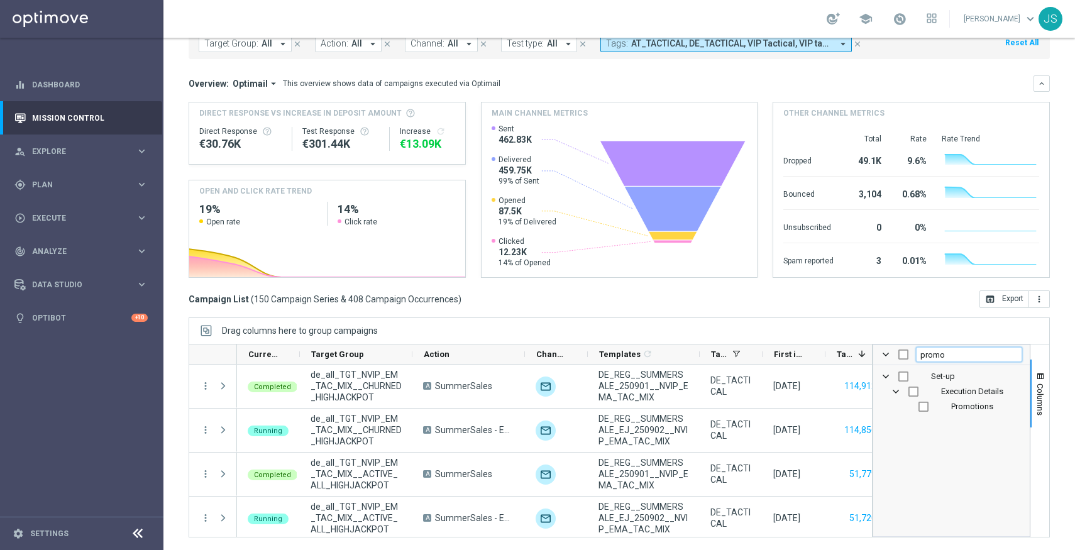
type input "promo"
click at [925, 409] on input "Press SPACE to toggle visibility (hidden)" at bounding box center [923, 407] width 10 height 10
checkbox input "true"
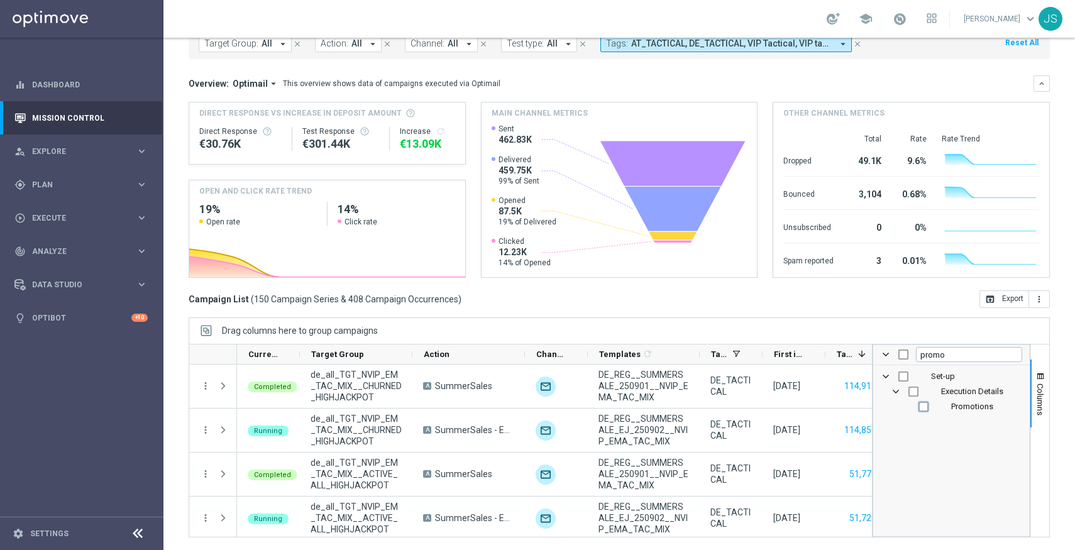
checkbox input "true"
click at [810, 328] on div "Drag columns here to group campaigns" at bounding box center [619, 330] width 861 height 26
click at [1036, 368] on button "Columns" at bounding box center [1039, 394] width 19 height 68
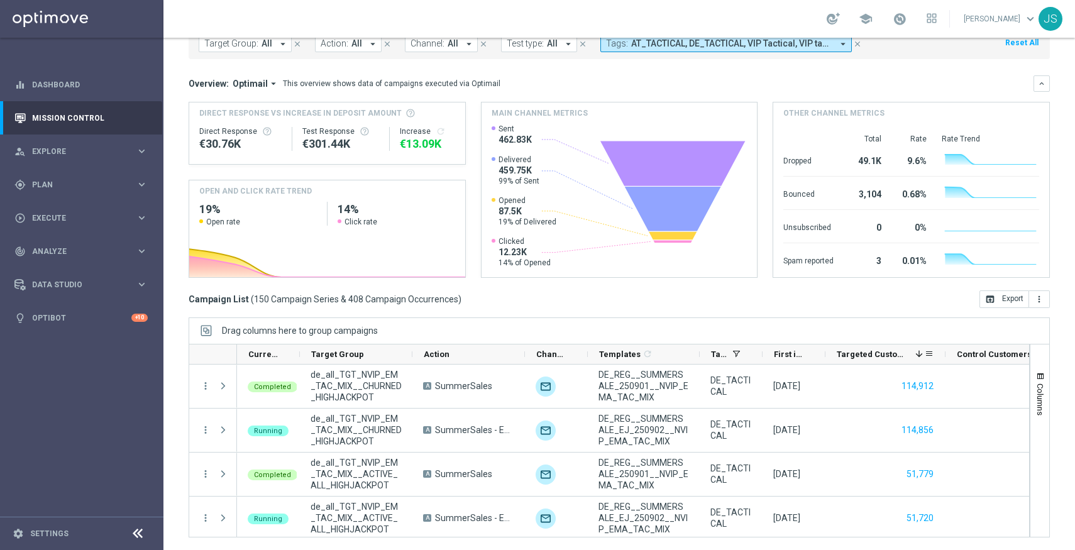
drag, startPoint x: 886, startPoint y: 348, endPoint x: 980, endPoint y: 347, distance: 93.7
click at [948, 347] on div at bounding box center [945, 353] width 5 height 19
click at [764, 351] on div "First in Range" at bounding box center [794, 354] width 63 height 20
drag, startPoint x: 764, startPoint y: 355, endPoint x: 795, endPoint y: 352, distance: 31.0
click at [795, 353] on div "First in Range" at bounding box center [794, 354] width 63 height 20
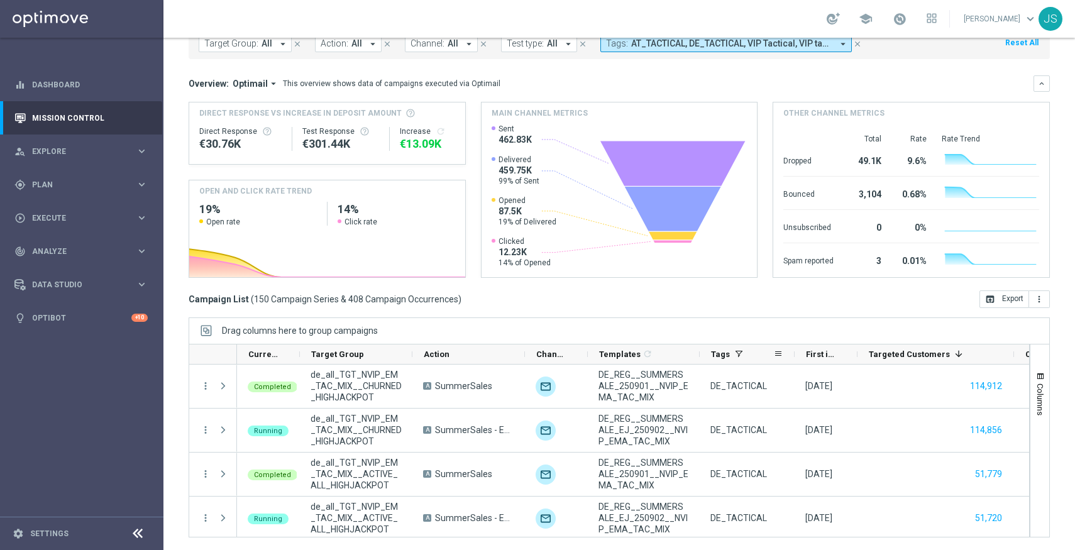
drag, startPoint x: 761, startPoint y: 350, endPoint x: 805, endPoint y: 350, distance: 44.0
click at [797, 350] on div at bounding box center [794, 353] width 5 height 19
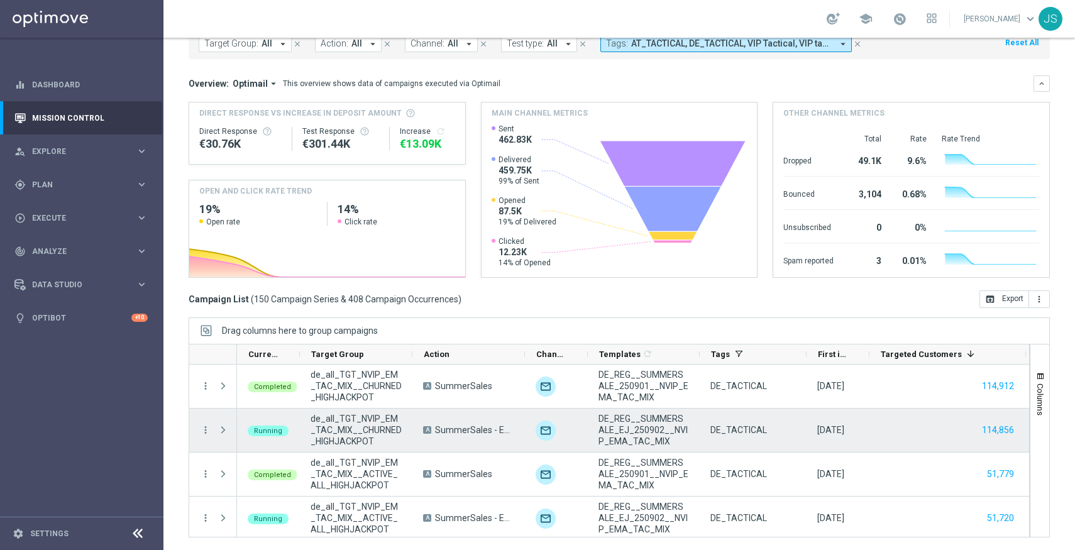
scroll to position [0, 285]
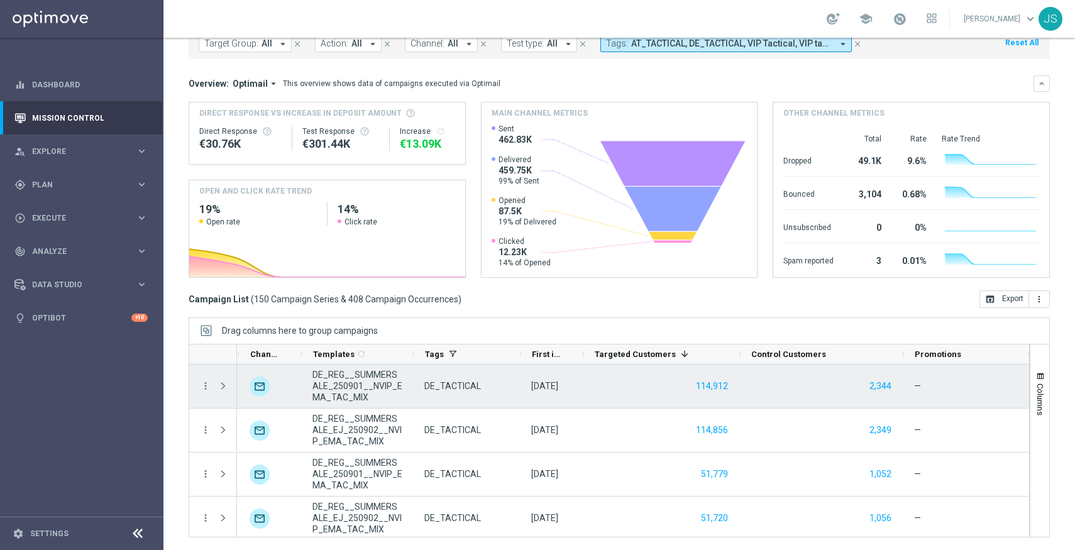
click at [922, 389] on div "—" at bounding box center [966, 386] width 126 height 43
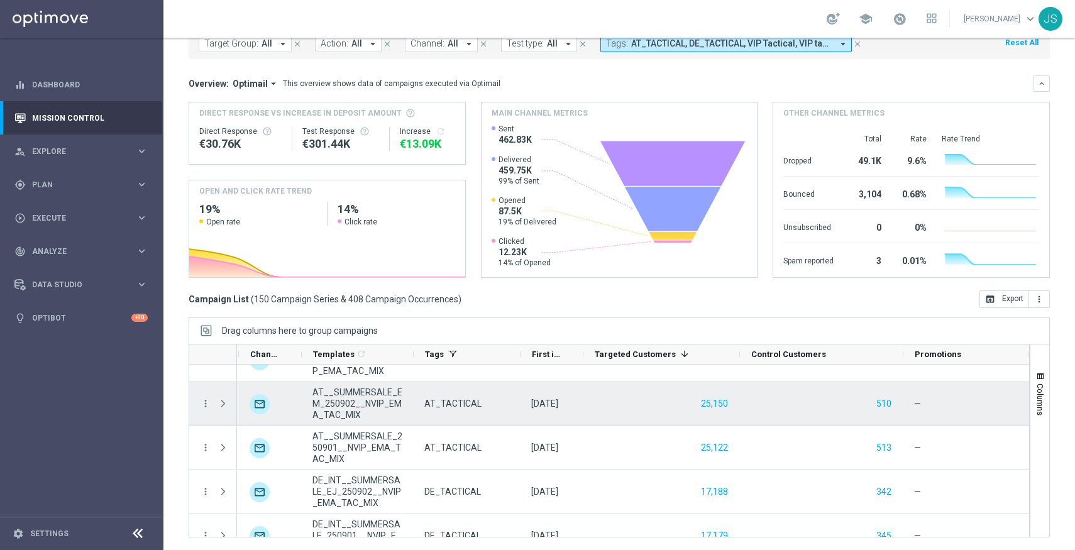
scroll to position [0, 0]
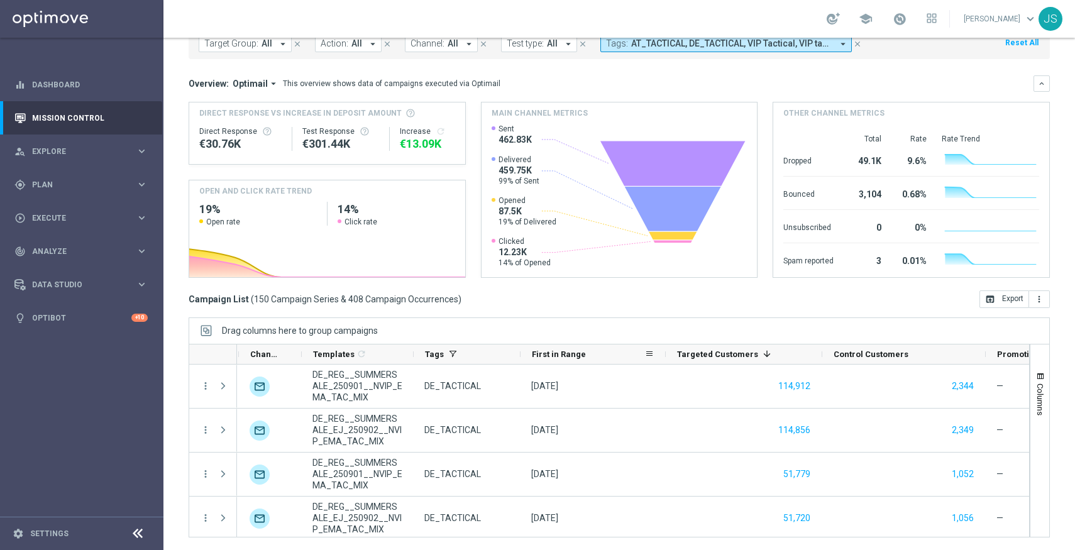
drag, startPoint x: 581, startPoint y: 351, endPoint x: 664, endPoint y: 352, distance: 82.4
click at [664, 352] on div at bounding box center [665, 353] width 5 height 19
click at [1046, 390] on button "Columns" at bounding box center [1039, 394] width 19 height 68
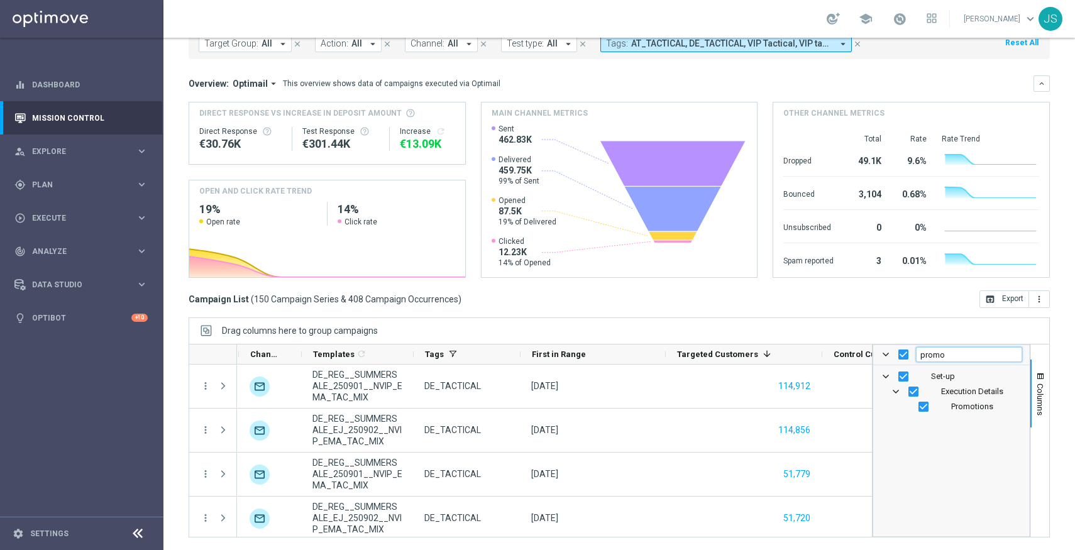
click at [967, 356] on input "promo" at bounding box center [969, 354] width 106 height 15
type input "tags"
click at [917, 391] on input "Press SPACE to toggle visibility (visible)" at bounding box center [913, 392] width 10 height 10
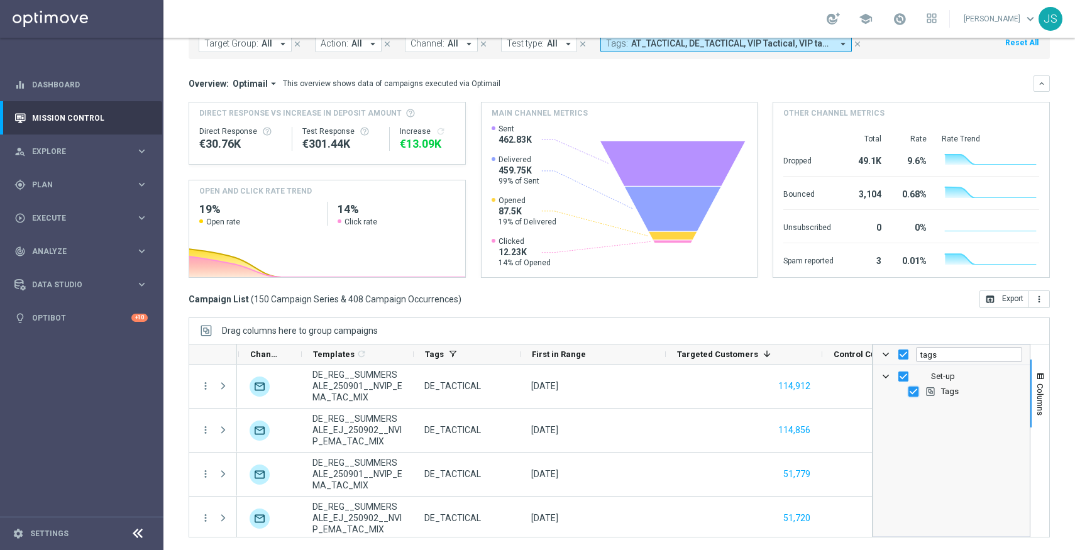
checkbox input "false"
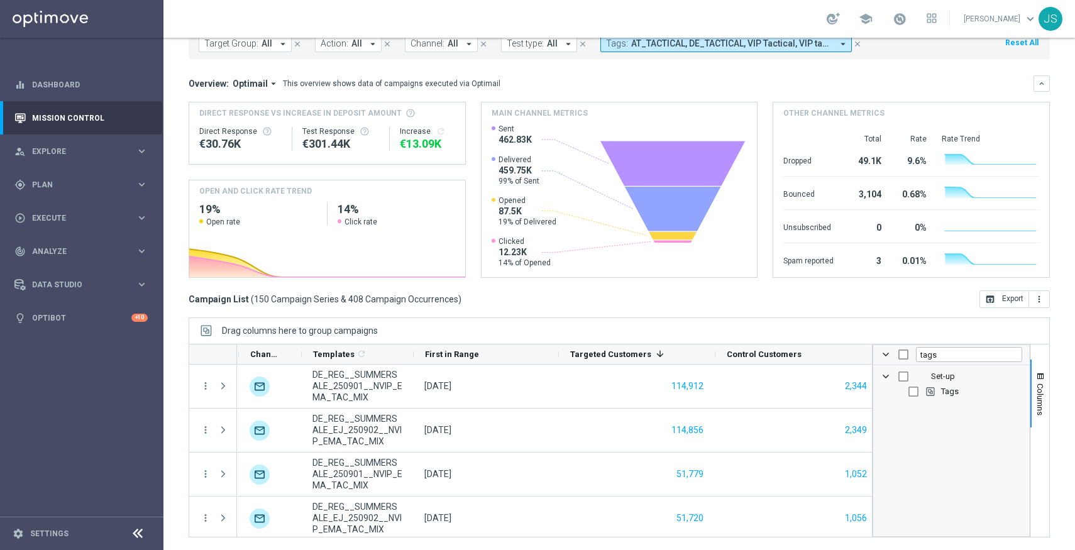
click at [810, 322] on div "Drag columns here to group campaigns" at bounding box center [619, 330] width 861 height 26
click at [1045, 368] on button "Columns" at bounding box center [1039, 394] width 19 height 68
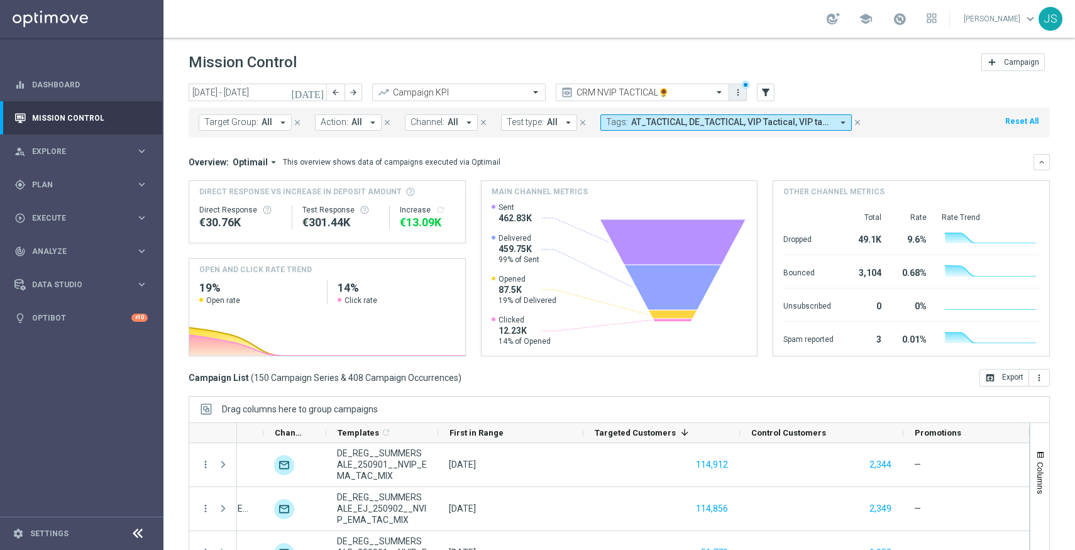
click at [735, 95] on icon "more_vert" at bounding box center [738, 92] width 10 height 10
click at [759, 114] on div "Save view" at bounding box center [804, 115] width 114 height 9
click at [1035, 375] on icon "more_vert" at bounding box center [1039, 378] width 10 height 10
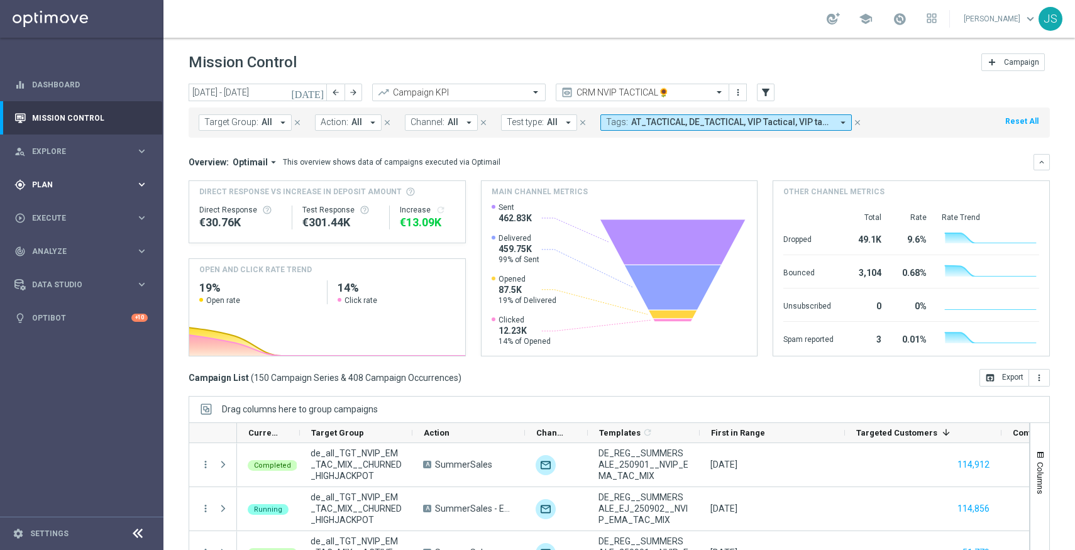
click at [129, 185] on span "Plan" at bounding box center [84, 185] width 104 height 8
click at [71, 250] on span "Templates" at bounding box center [78, 249] width 90 height 8
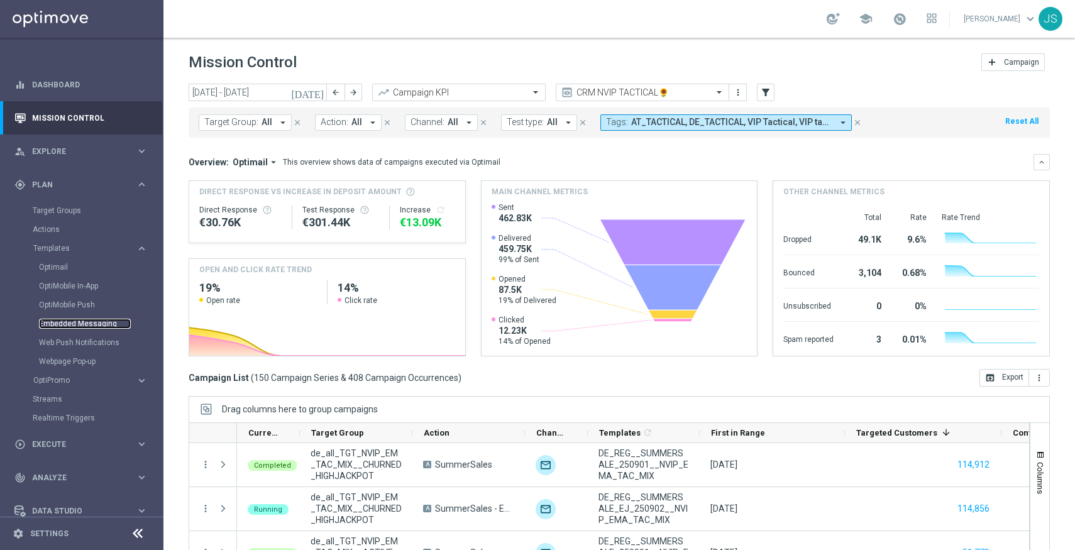
click at [70, 323] on link "Embedded Messaging" at bounding box center [85, 324] width 92 height 10
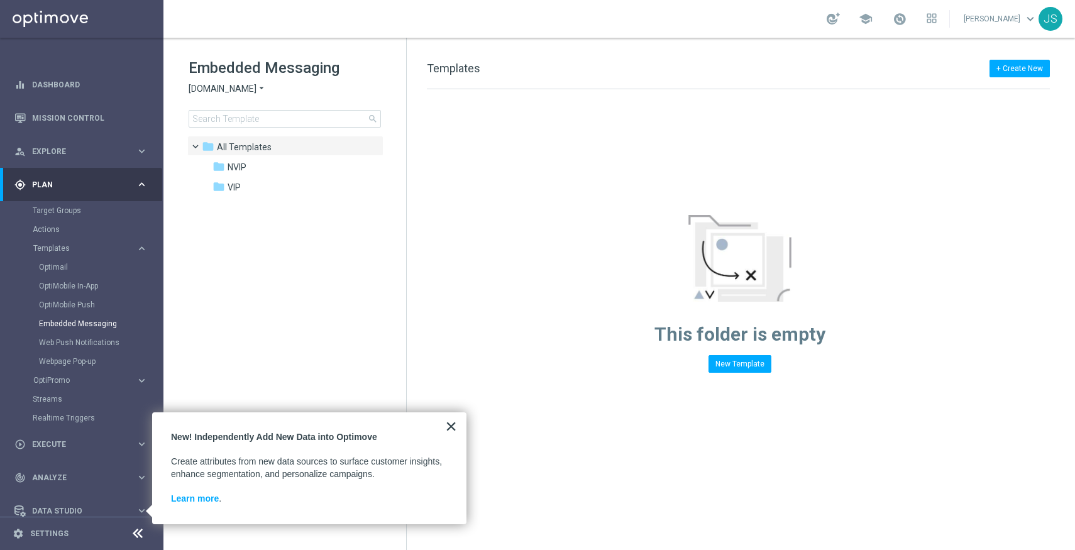
click at [449, 433] on button "×" at bounding box center [451, 426] width 12 height 20
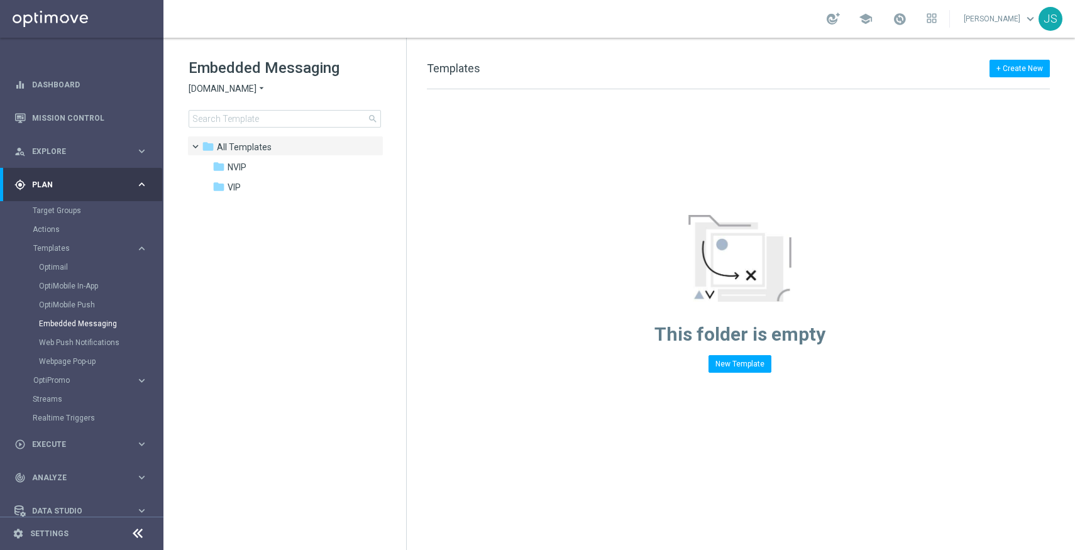
click at [244, 74] on h1 "Embedded Messaging" at bounding box center [285, 68] width 192 height 20
click at [244, 82] on div "Embedded Messaging [DOMAIN_NAME] arrow_drop_down × [DOMAIN_NAME] search" at bounding box center [298, 93] width 218 height 70
click at [244, 91] on span "[DOMAIN_NAME]" at bounding box center [223, 89] width 68 height 12
click at [239, 133] on div "Lottoland" at bounding box center [236, 133] width 94 height 15
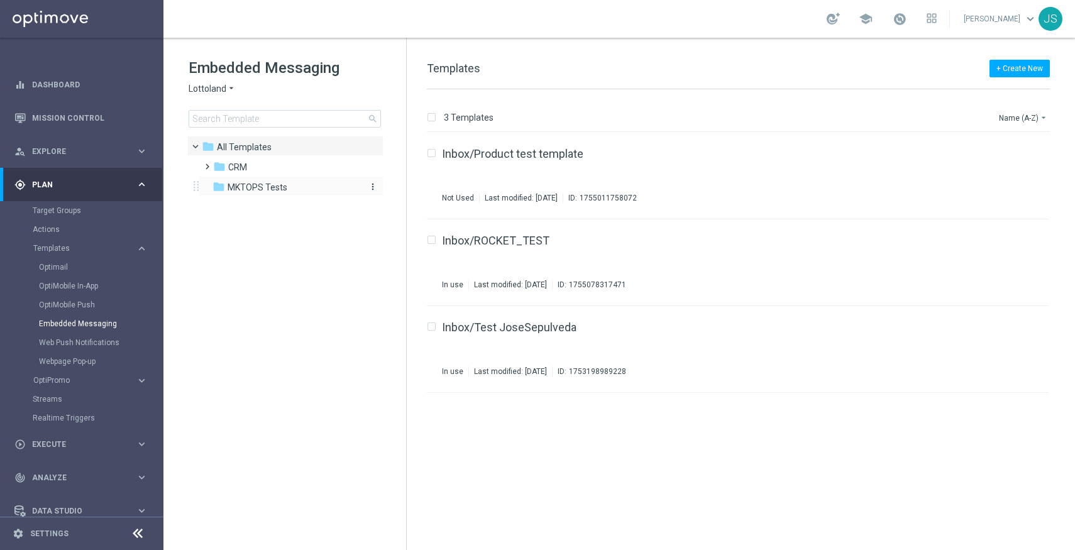
click at [245, 188] on span "MKTOPS Tests" at bounding box center [258, 187] width 60 height 11
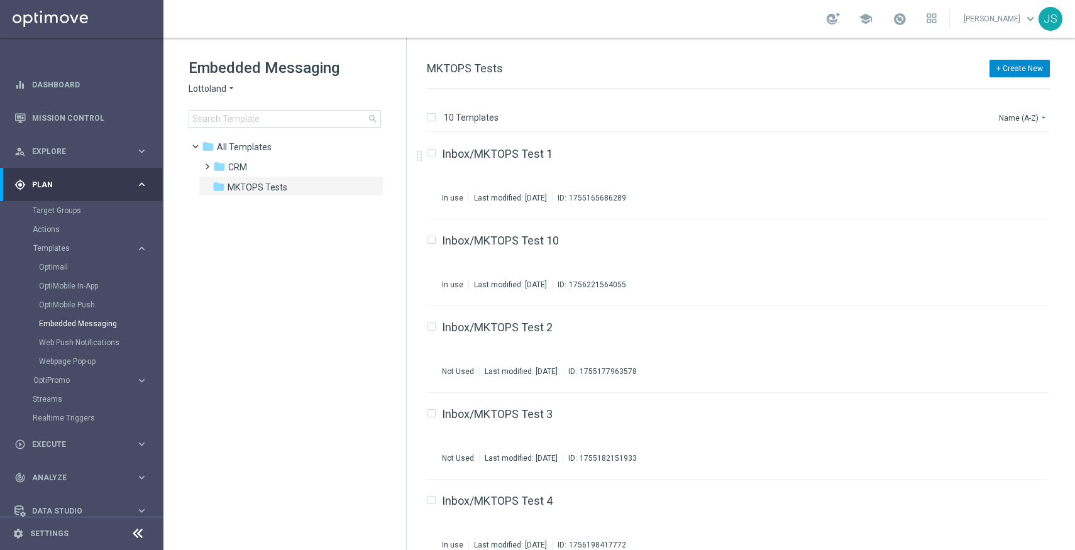
click at [1025, 75] on button "+ Create New" at bounding box center [1019, 69] width 60 height 18
click at [1006, 85] on div "New Template" at bounding box center [999, 91] width 101 height 18
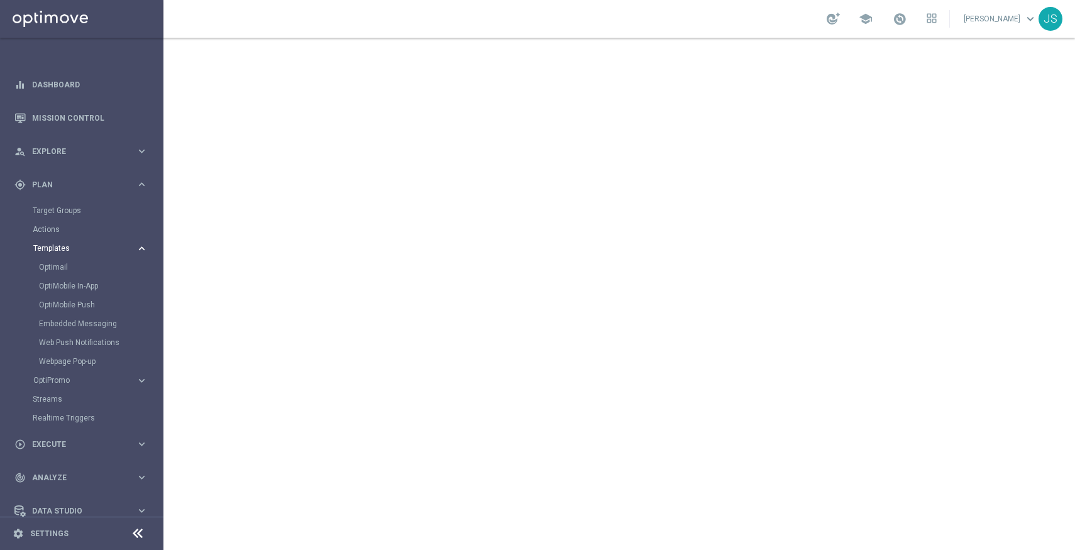
click at [136, 251] on icon "keyboard_arrow_right" at bounding box center [142, 249] width 12 height 12
click at [136, 250] on icon "keyboard_arrow_right" at bounding box center [142, 249] width 12 height 12
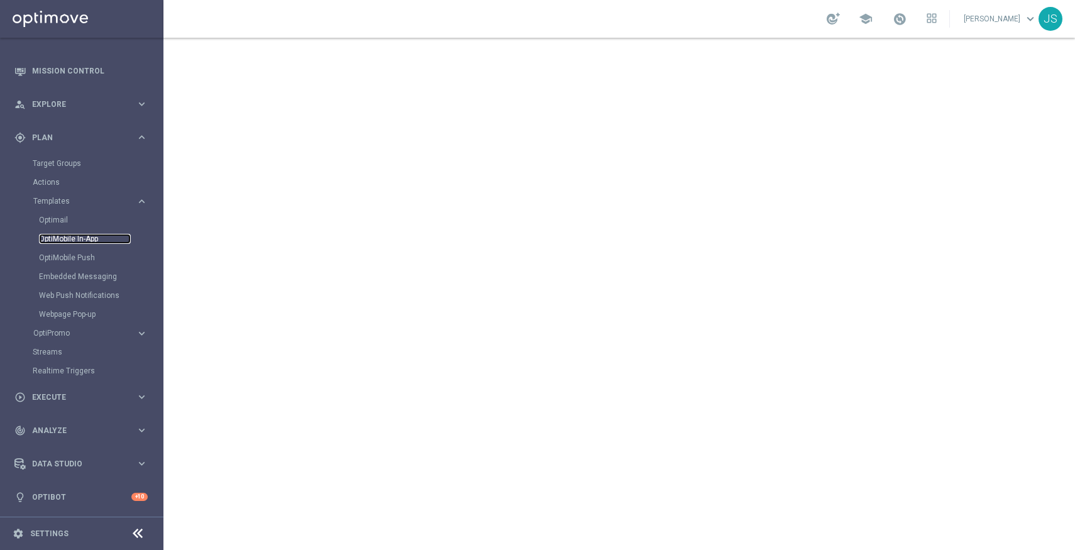
click at [53, 238] on link "OptiMobile In-App" at bounding box center [85, 239] width 92 height 10
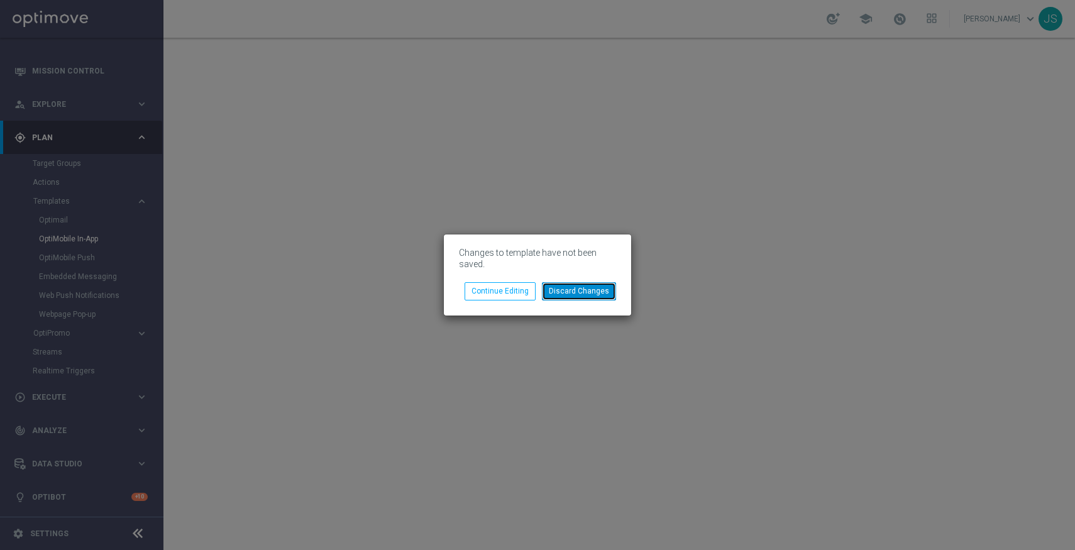
click at [551, 296] on button "Discard Changes" at bounding box center [579, 291] width 74 height 18
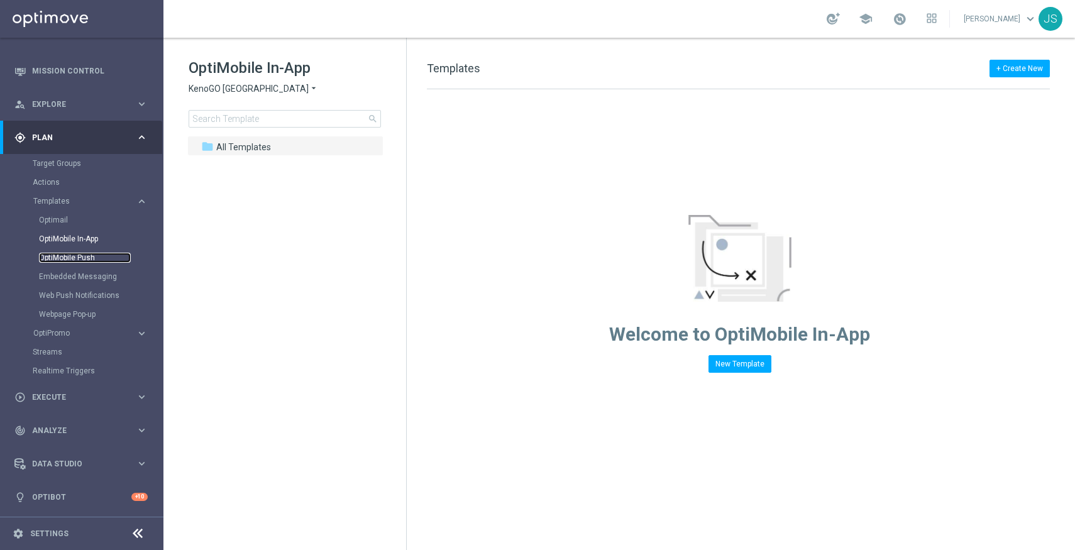
click at [79, 255] on link "OptiMobile Push" at bounding box center [85, 258] width 92 height 10
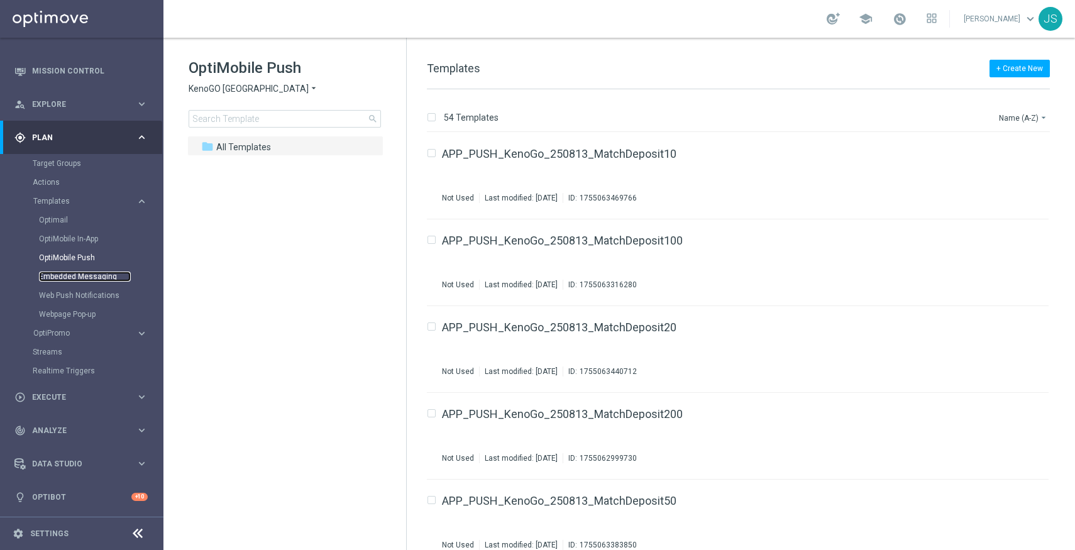
click at [70, 272] on link "Embedded Messaging" at bounding box center [85, 277] width 92 height 10
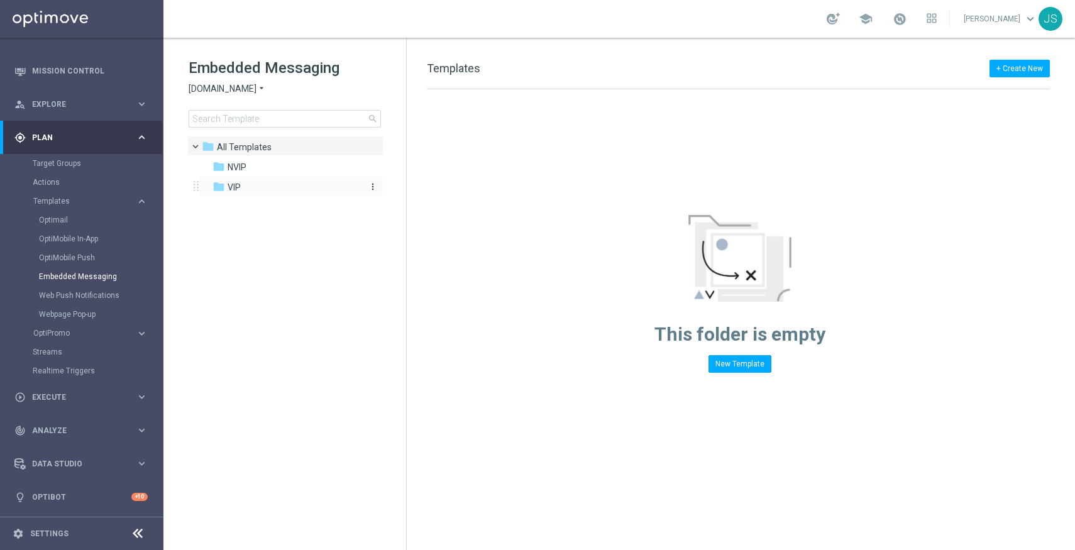
click at [222, 187] on icon "folder" at bounding box center [218, 186] width 13 height 13
click at [246, 94] on div "Embedded Messaging [DOMAIN_NAME] arrow_drop_down × [DOMAIN_NAME] search" at bounding box center [298, 93] width 218 height 70
click at [246, 91] on span "[DOMAIN_NAME]" at bounding box center [223, 89] width 68 height 12
click at [237, 135] on div "Lottoland" at bounding box center [236, 133] width 94 height 15
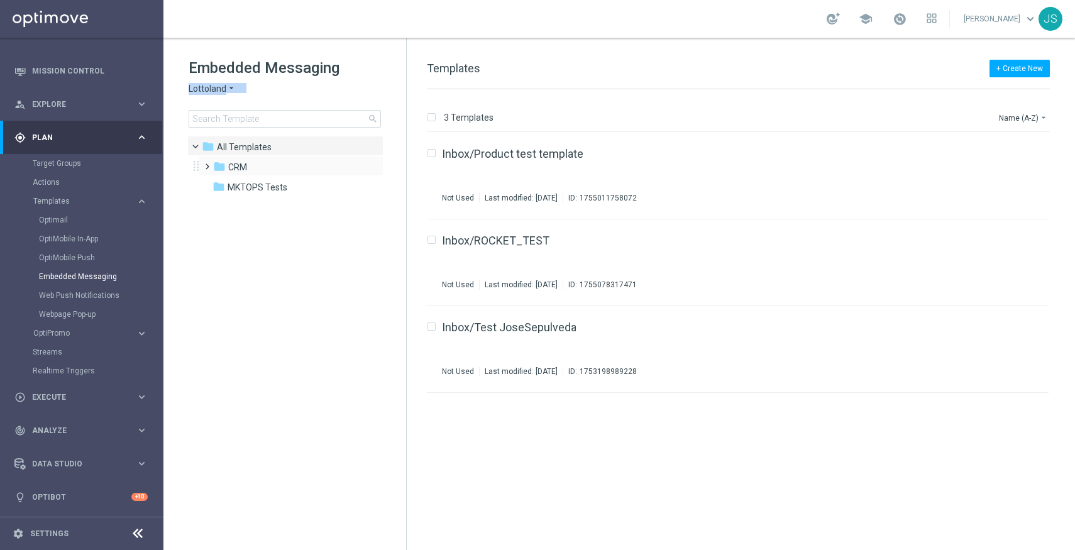
click at [206, 163] on span at bounding box center [205, 160] width 6 height 5
drag, startPoint x: 250, startPoint y: 168, endPoint x: 268, endPoint y: 190, distance: 28.1
click at [268, 190] on div "folder CRM more_vert folder 1. VIP more_vert" at bounding box center [287, 186] width 192 height 60
click at [268, 190] on div "folder 1. VIP" at bounding box center [293, 187] width 134 height 14
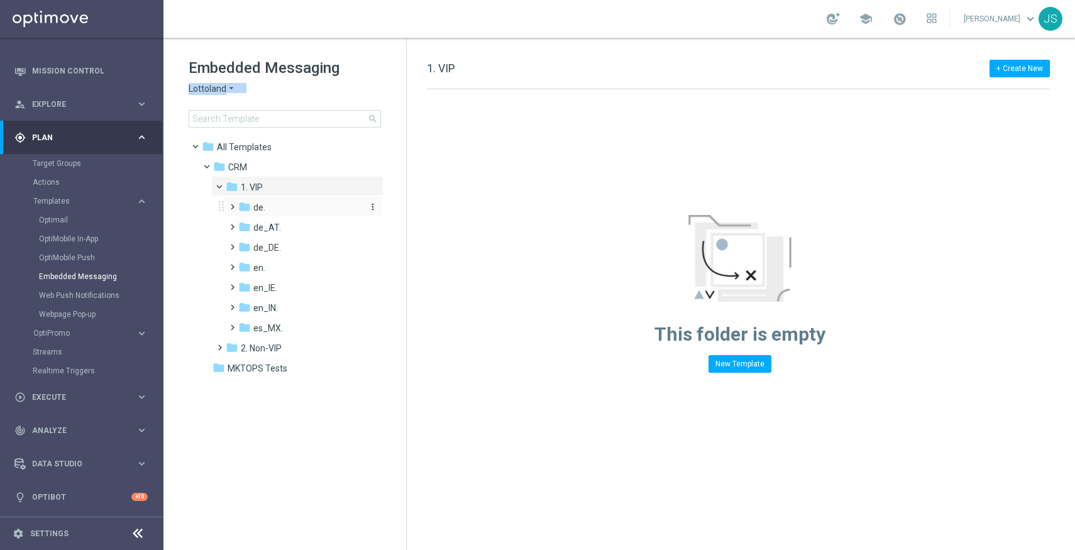
click at [263, 204] on span "de." at bounding box center [259, 207] width 12 height 11
click at [225, 197] on div "folder de. more_vert" at bounding box center [304, 206] width 160 height 20
click at [227, 199] on div "folder de. more_vert" at bounding box center [304, 206] width 160 height 20
